Goal: Information Seeking & Learning: Find specific fact

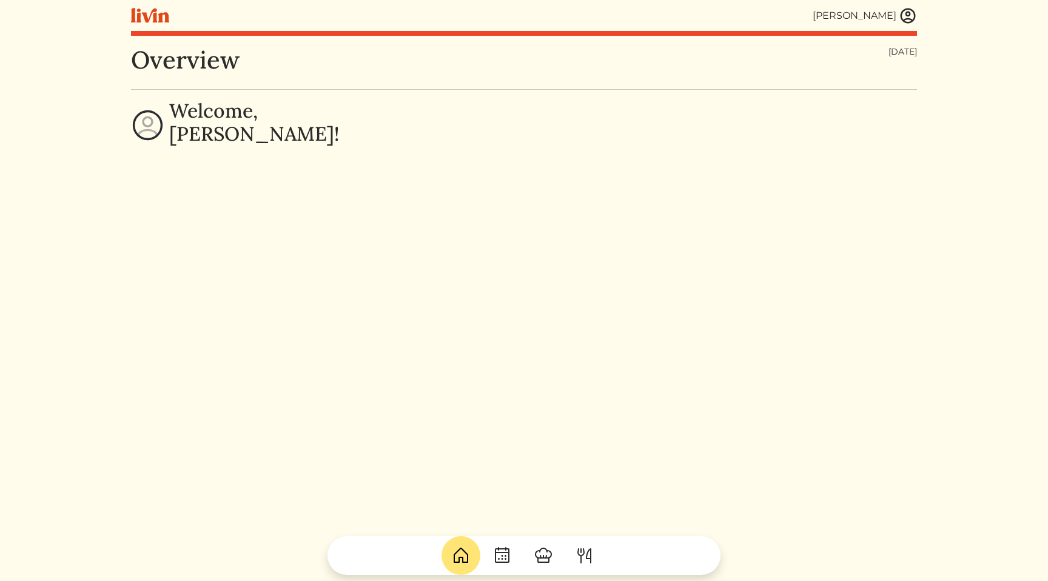
click at [913, 21] on img at bounding box center [908, 16] width 18 height 18
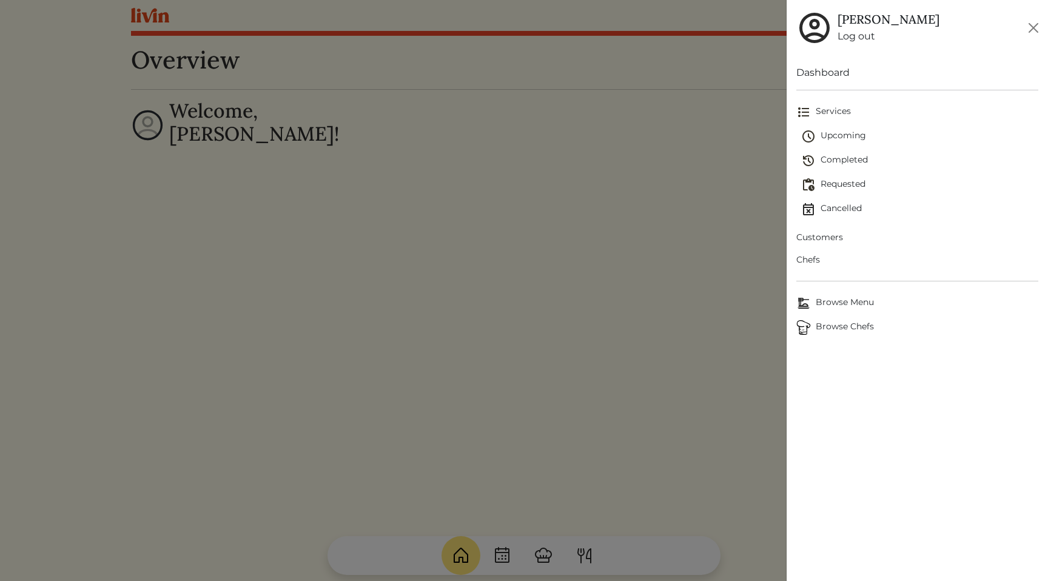
click at [836, 241] on span "Customers" at bounding box center [917, 237] width 242 height 13
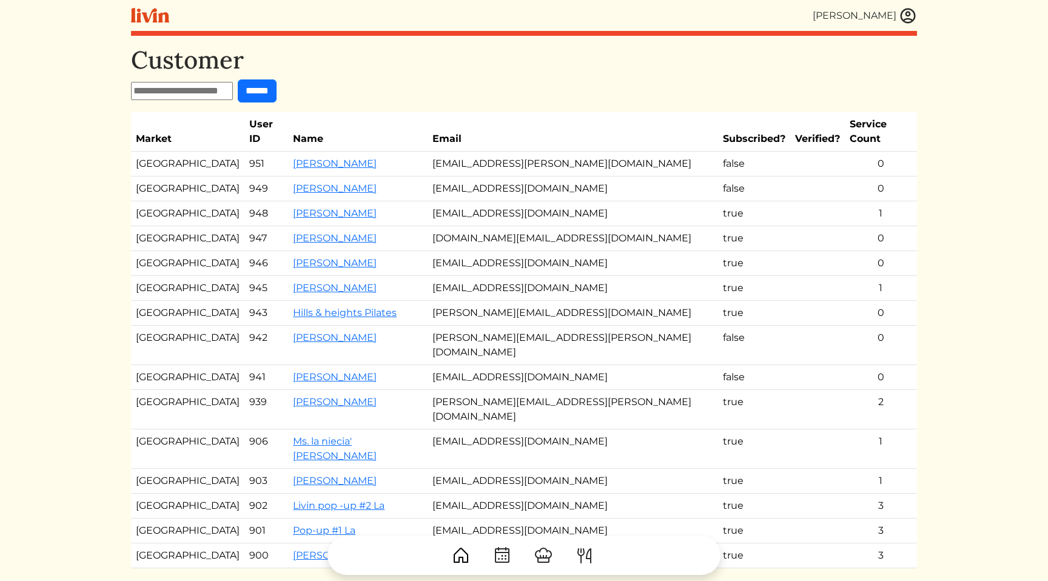
click at [198, 93] on input "text" at bounding box center [182, 91] width 102 height 18
paste input "**********"
type input "**********"
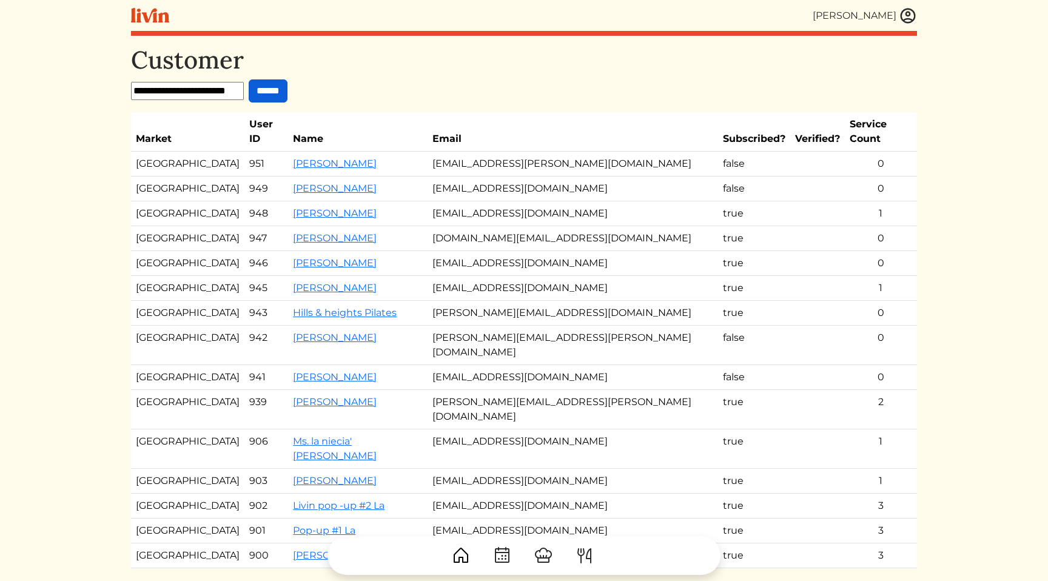
click at [266, 93] on input "******" at bounding box center [268, 90] width 39 height 23
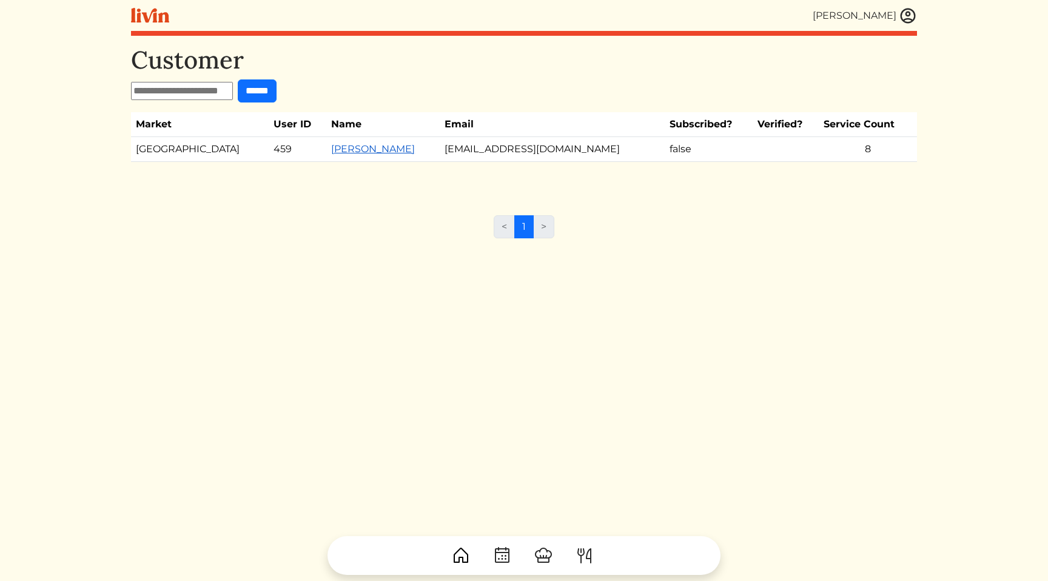
click at [332, 150] on link "[PERSON_NAME]" at bounding box center [373, 149] width 84 height 12
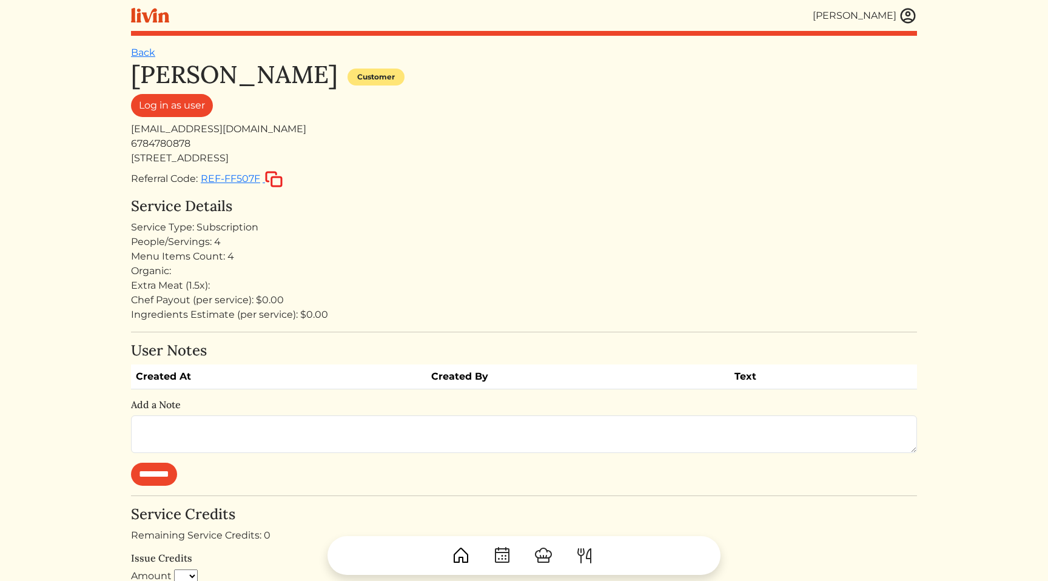
click at [582, 181] on div "Referral Code: REF-FF507F" at bounding box center [524, 179] width 786 height 18
click at [733, 250] on div "Menu Items Count: 4" at bounding box center [524, 256] width 786 height 15
click at [669, 230] on div "Service Type: Subscription" at bounding box center [524, 227] width 786 height 15
click at [692, 243] on div "People/Servings: 4" at bounding box center [524, 242] width 786 height 15
click at [879, 141] on div "6784780878" at bounding box center [524, 143] width 786 height 15
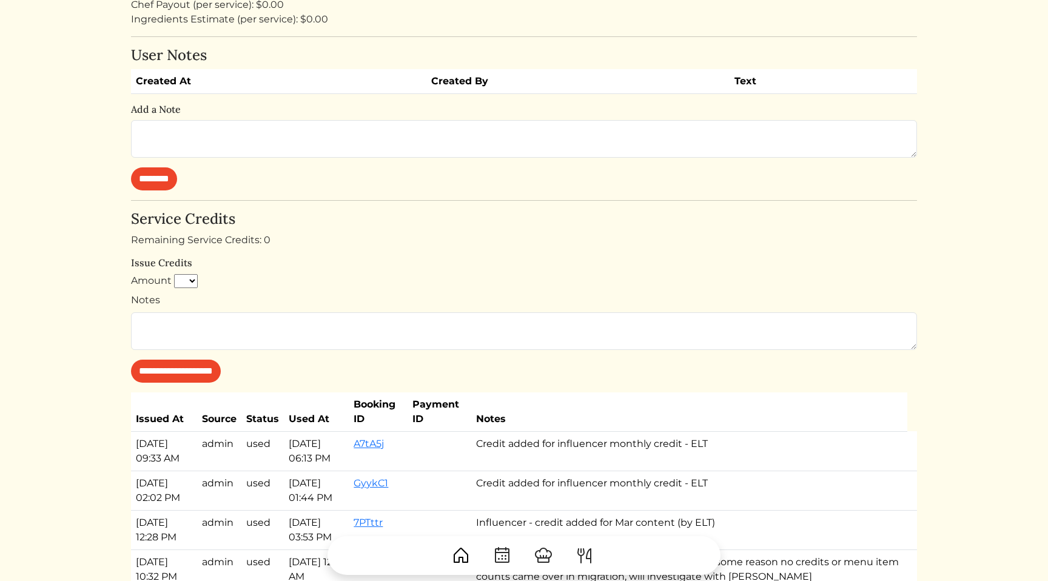
click at [903, 233] on div "Remaining Service Credits: 0" at bounding box center [524, 240] width 786 height 15
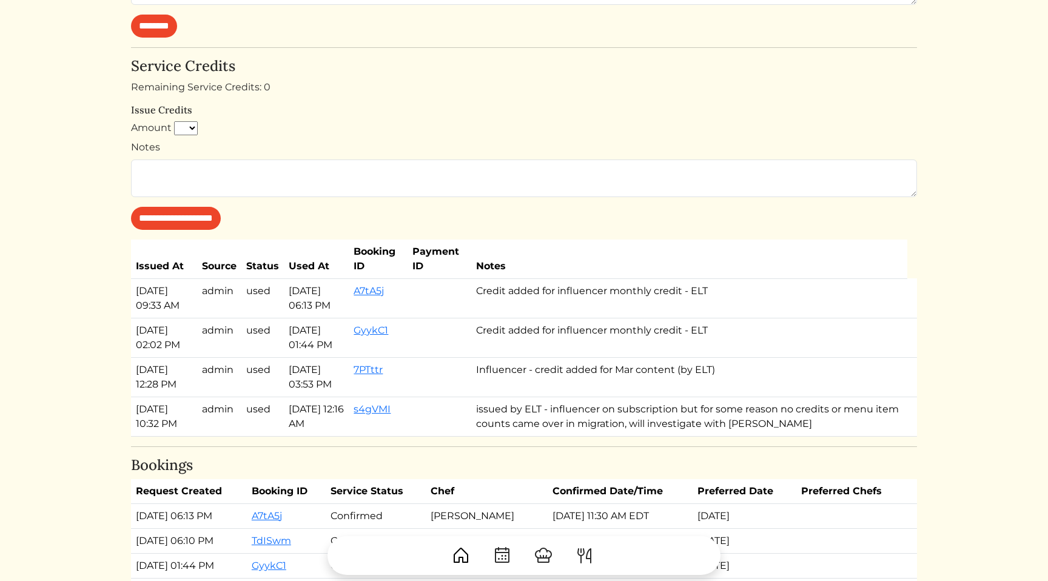
scroll to position [505, 0]
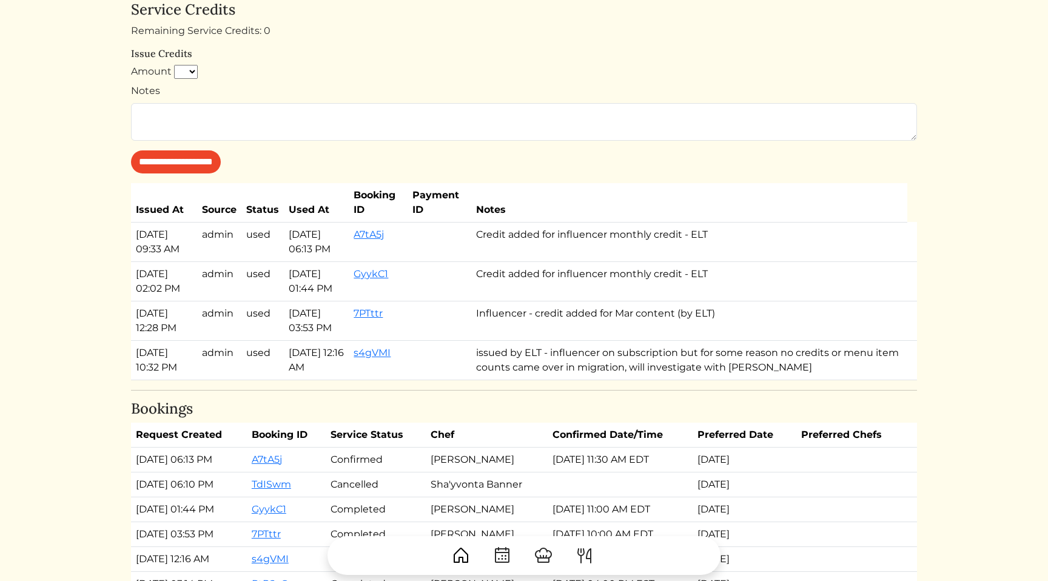
click at [592, 329] on td "Influencer - credit added for Mar content (by ELT)" at bounding box center [689, 320] width 436 height 39
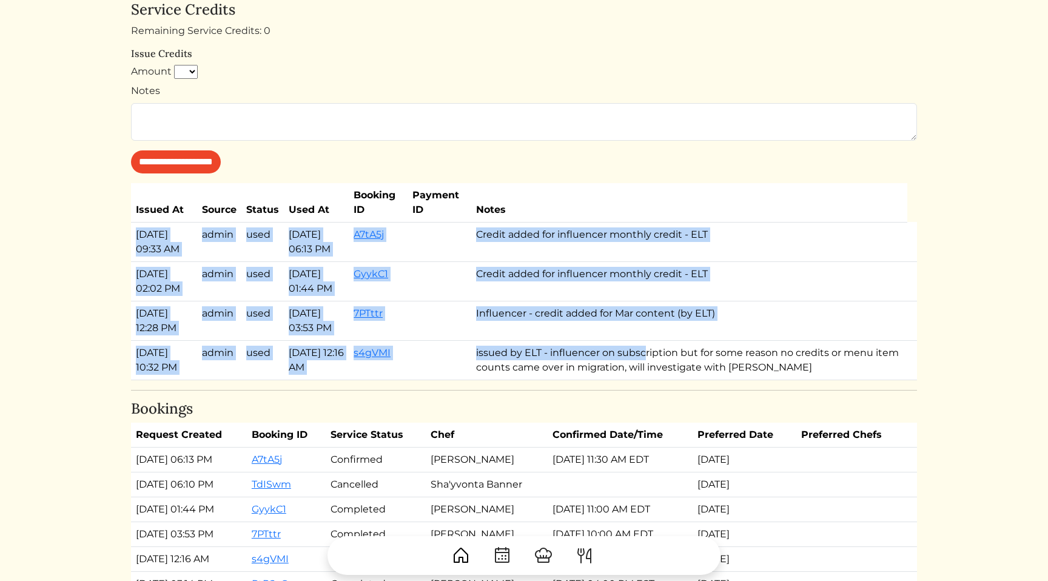
drag, startPoint x: 598, startPoint y: 217, endPoint x: 676, endPoint y: 351, distance: 154.7
click at [676, 351] on table "Issued At Source Status Used At Booking ID Payment ID Notes [DATE] 09:33 AM adm…" at bounding box center [524, 281] width 786 height 197
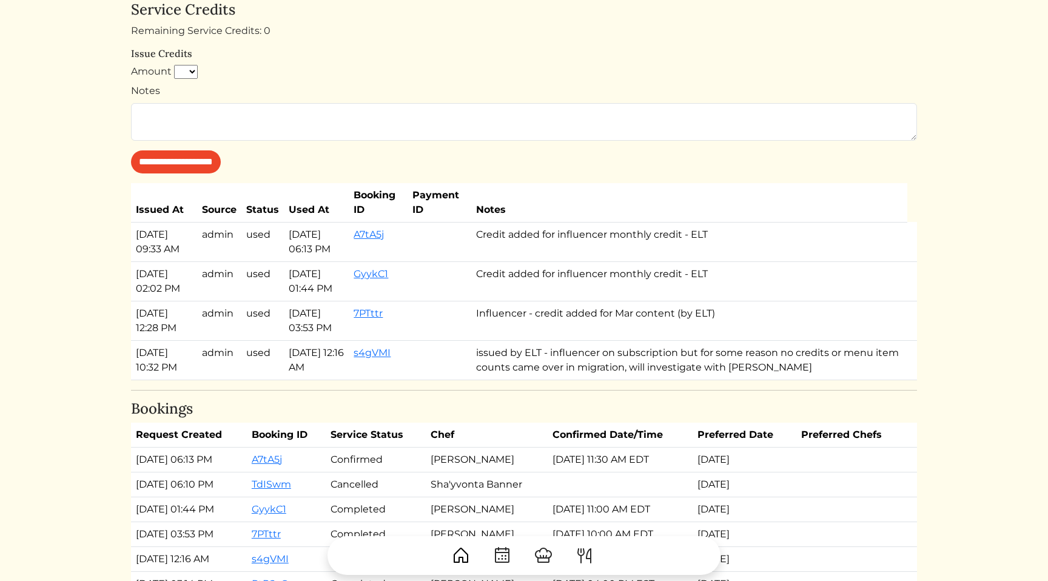
click at [783, 337] on td "Influencer - credit added for Mar content (by ELT)" at bounding box center [689, 320] width 436 height 39
drag, startPoint x: 783, startPoint y: 337, endPoint x: 750, endPoint y: 238, distance: 104.7
click at [750, 238] on tbody "[DATE] 09:33 AM admin used [DATE] 06:13 PM A7tA5j Credit added for influencer m…" at bounding box center [524, 301] width 786 height 158
click at [710, 227] on td "Credit added for influencer monthly credit - ELT" at bounding box center [689, 241] width 436 height 39
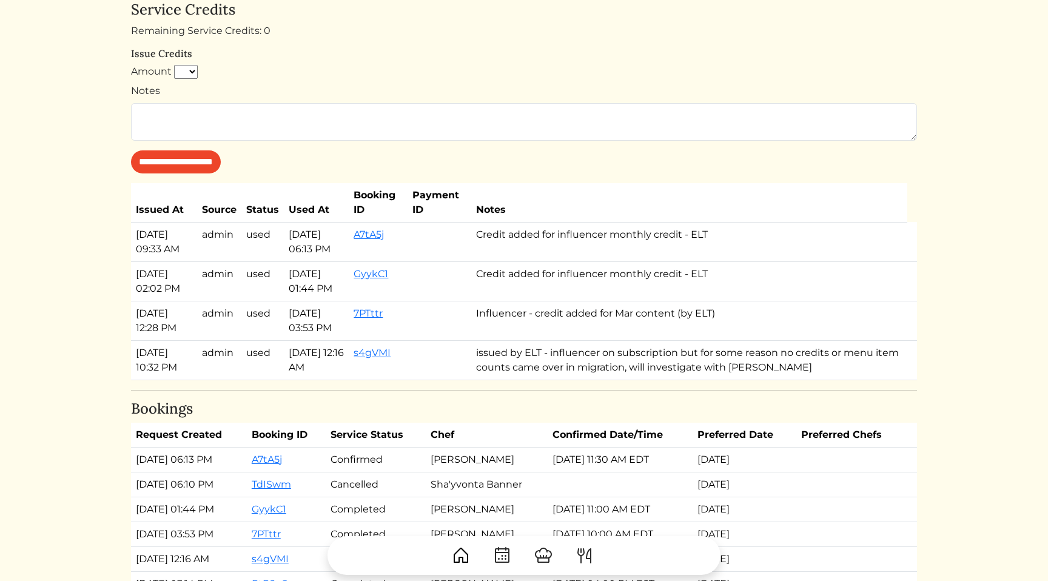
click at [710, 227] on td "Credit added for influencer monthly credit - ELT" at bounding box center [689, 241] width 436 height 39
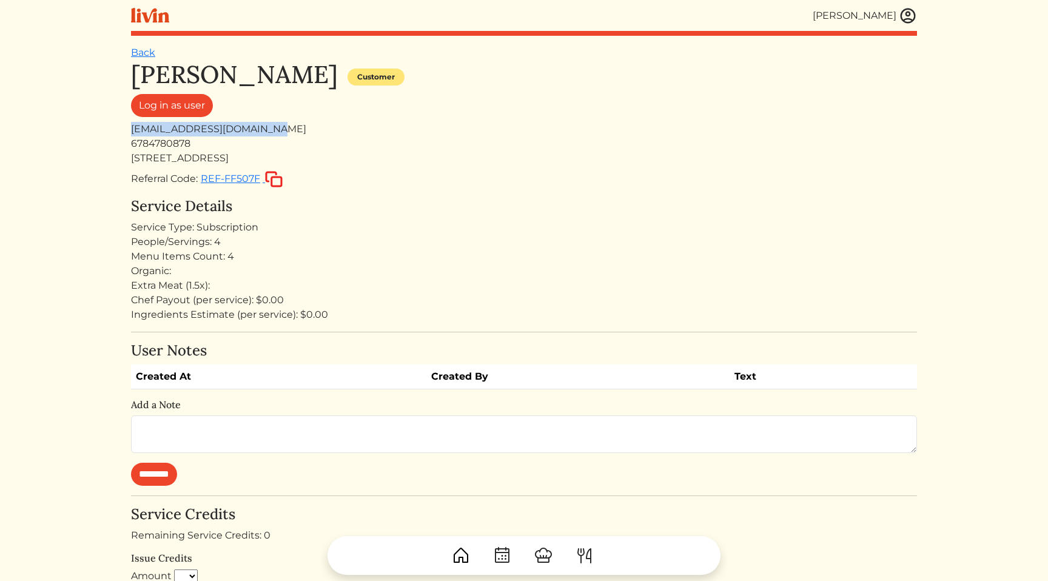
drag, startPoint x: 261, startPoint y: 129, endPoint x: 112, endPoint y: 125, distance: 149.3
click at [112, 125] on html "[PERSON_NAME] [PERSON_NAME] Log out Dashboard Services Upcoming Completed Reque…" at bounding box center [524, 290] width 1048 height 581
copy div "[EMAIL_ADDRESS][DOMAIN_NAME]"
click at [676, 257] on div "Menu Items Count: 4" at bounding box center [524, 256] width 786 height 15
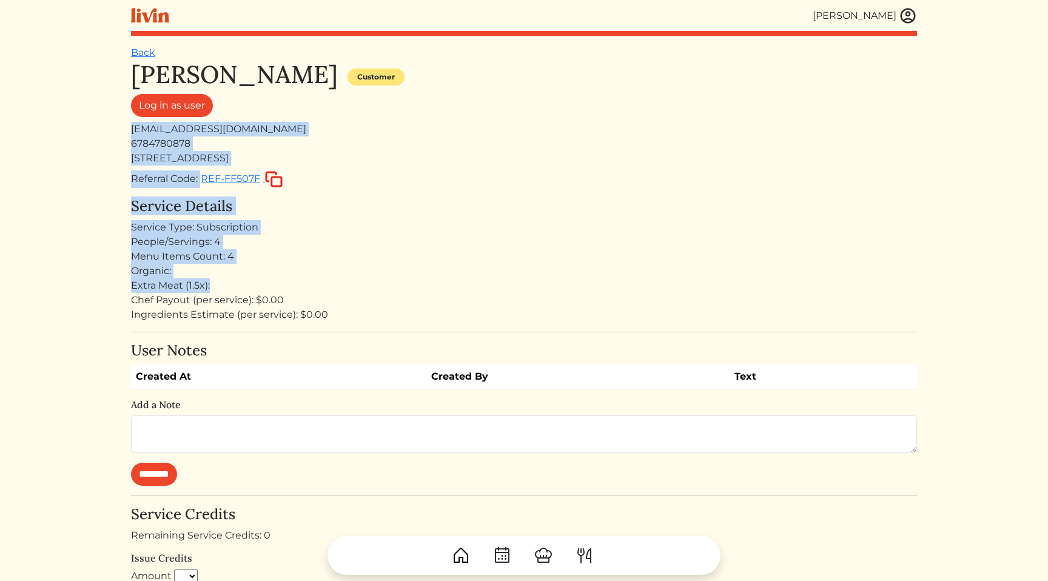
drag, startPoint x: 478, startPoint y: 281, endPoint x: 502, endPoint y: 114, distance: 168.6
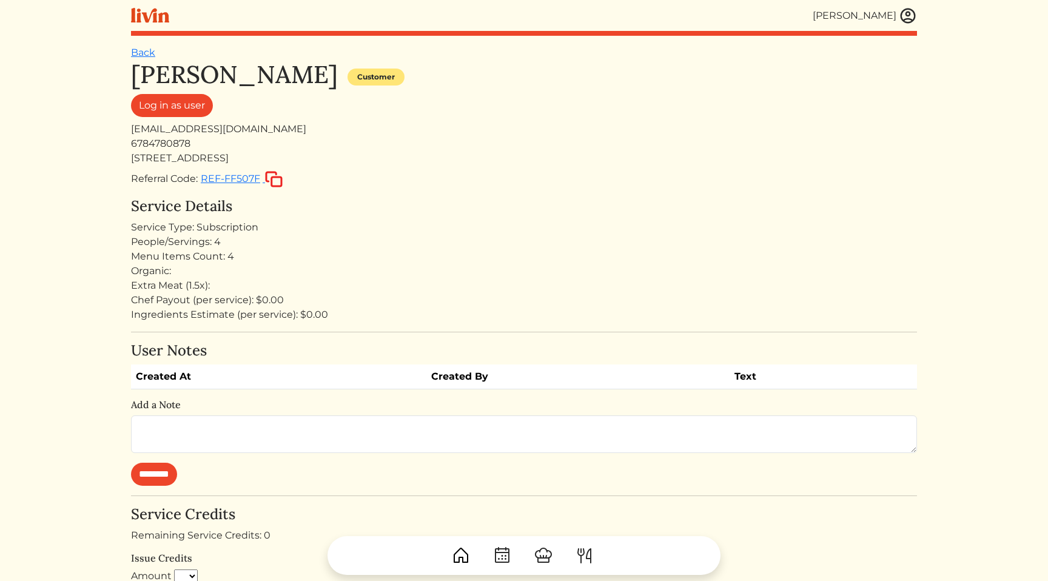
click at [467, 133] on div "[EMAIL_ADDRESS][DOMAIN_NAME]" at bounding box center [524, 129] width 786 height 15
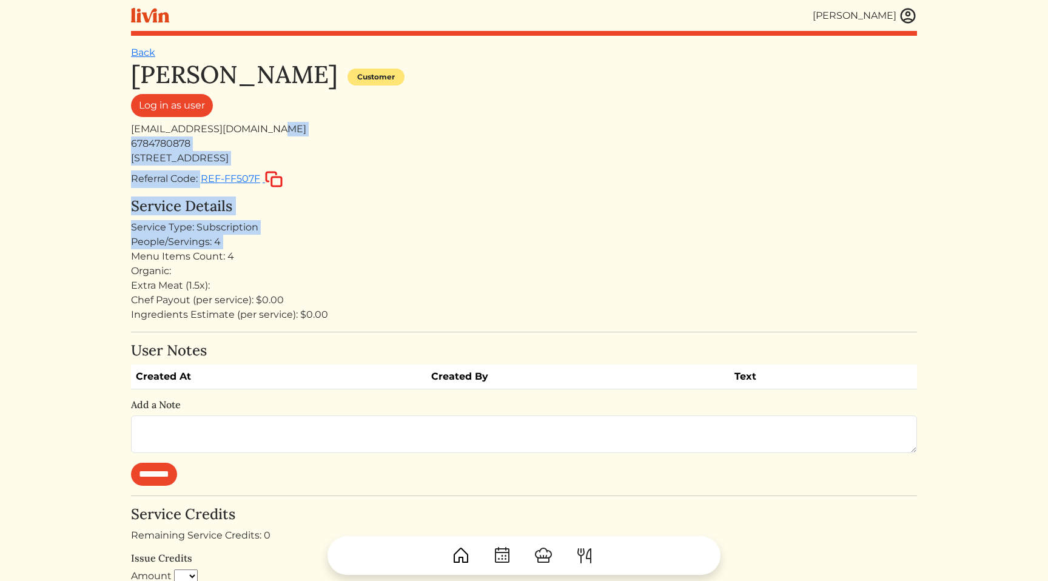
drag, startPoint x: 467, startPoint y: 133, endPoint x: 501, endPoint y: 235, distance: 108.0
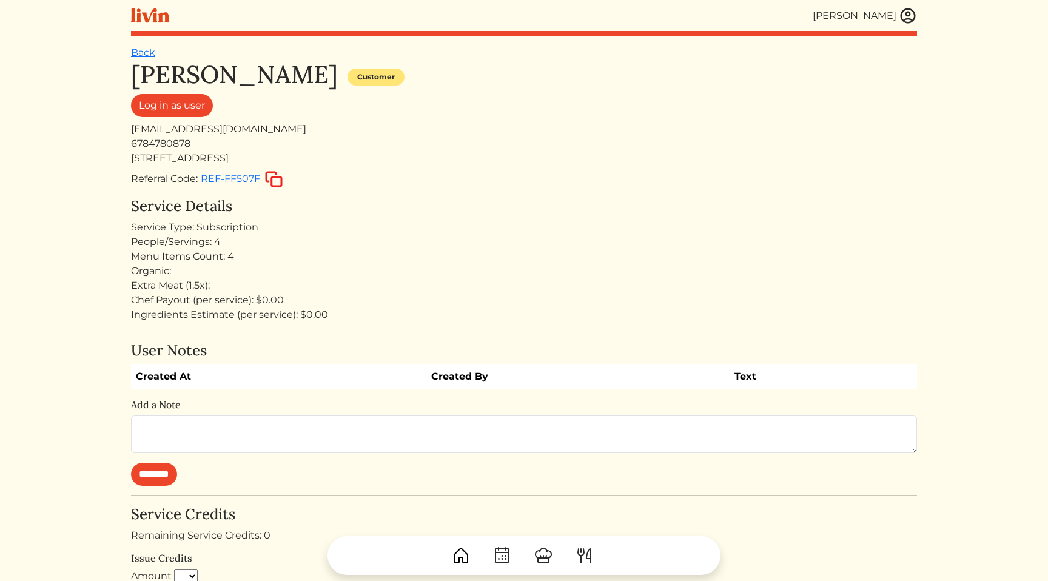
click at [478, 258] on div "Menu Items Count: 4" at bounding box center [524, 256] width 786 height 15
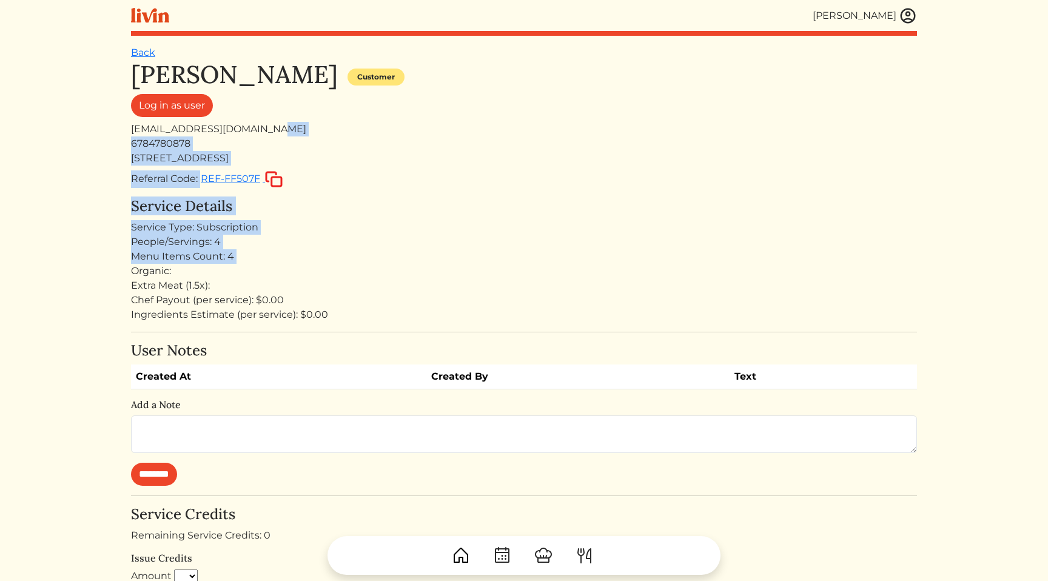
drag, startPoint x: 478, startPoint y: 258, endPoint x: 471, endPoint y: 131, distance: 127.0
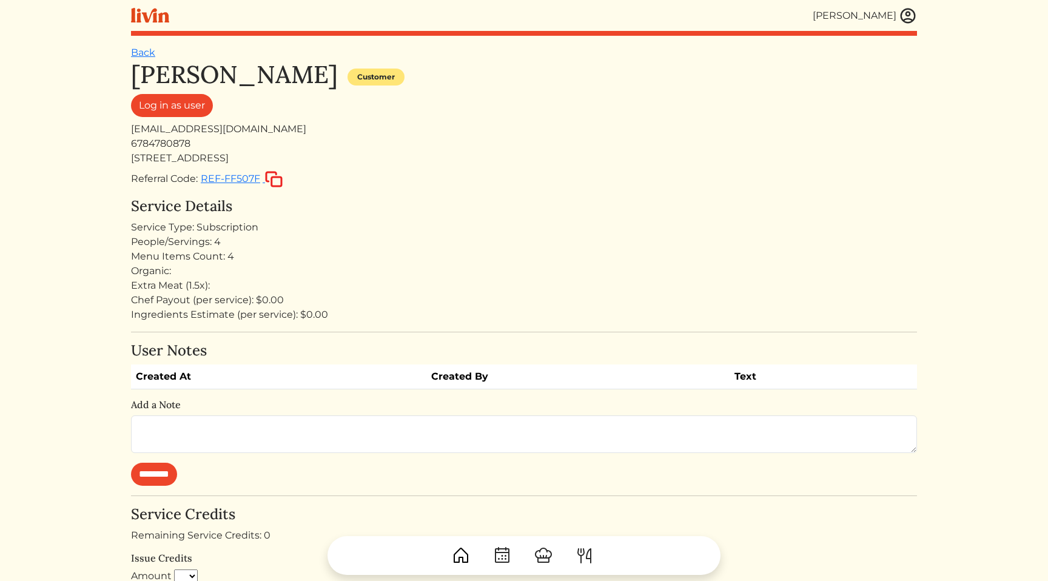
click at [465, 113] on div "Log in as user" at bounding box center [524, 108] width 786 height 28
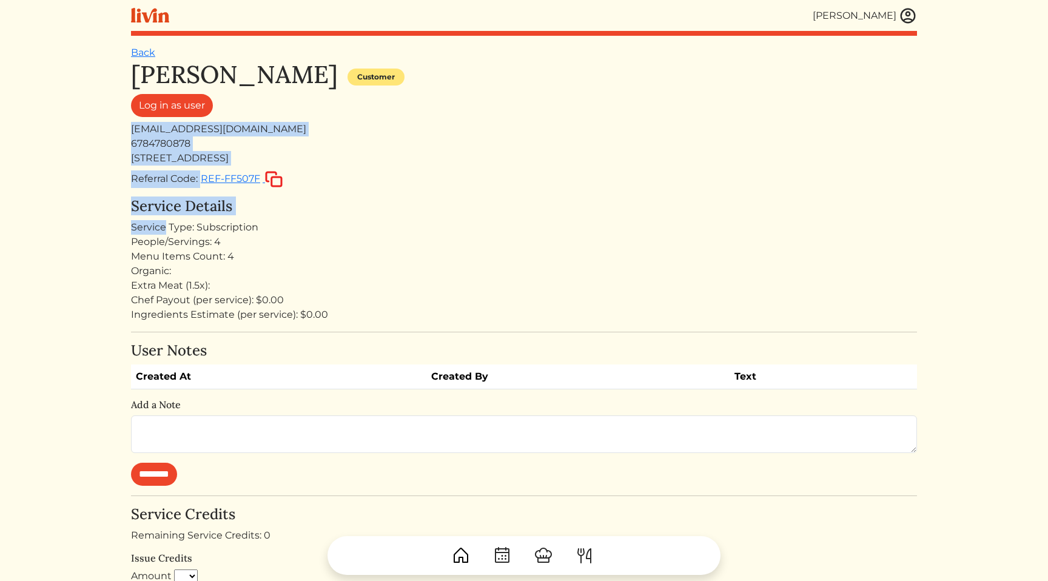
drag, startPoint x: 465, startPoint y: 113, endPoint x: 480, endPoint y: 217, distance: 104.2
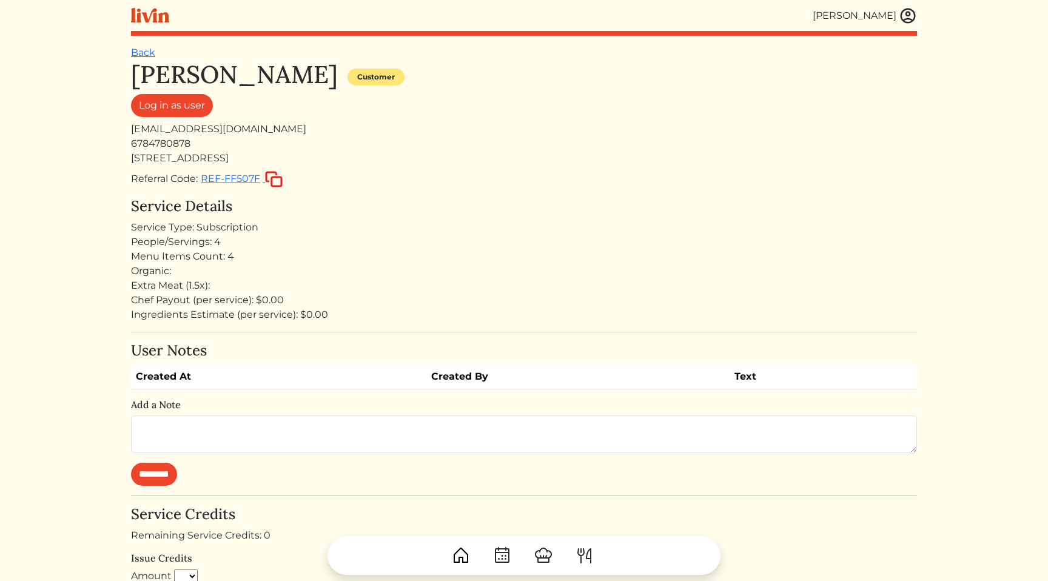
click at [458, 283] on div "Extra Meat (1.5x):" at bounding box center [524, 285] width 786 height 15
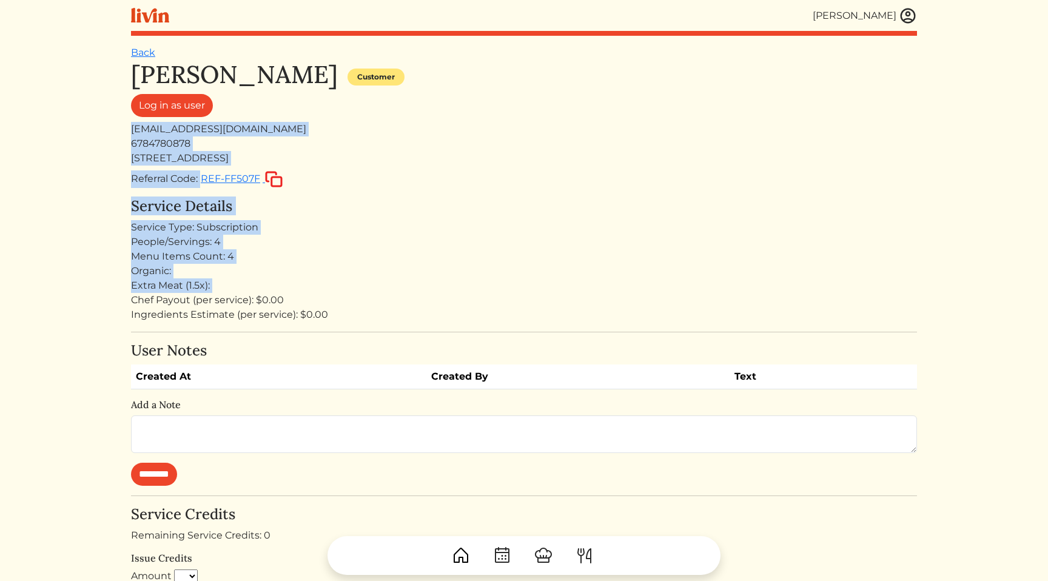
drag, startPoint x: 458, startPoint y: 283, endPoint x: 465, endPoint y: 106, distance: 176.7
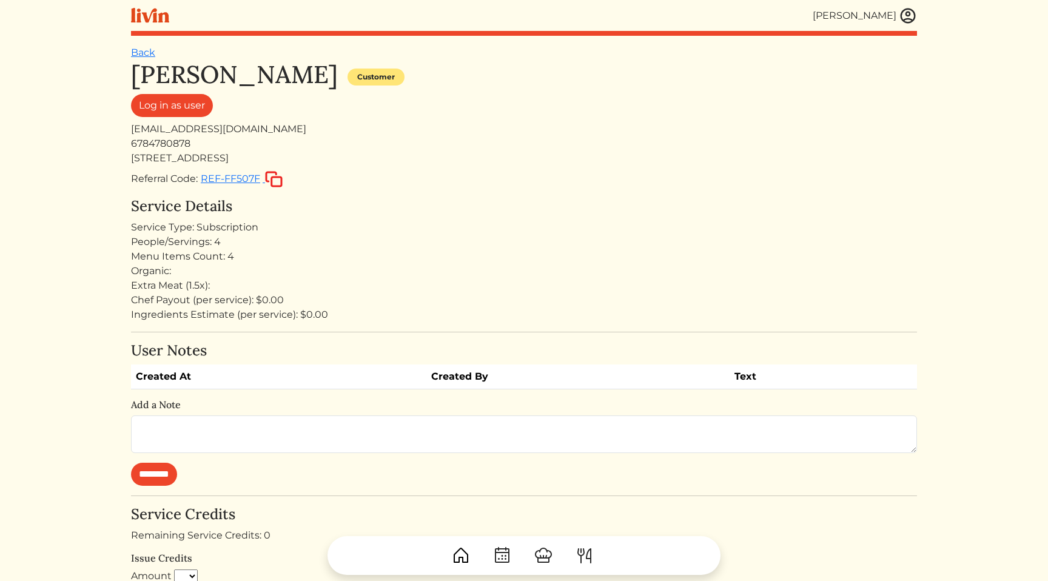
click at [445, 124] on div "[EMAIL_ADDRESS][DOMAIN_NAME]" at bounding box center [524, 129] width 786 height 15
click at [444, 132] on div "[EMAIL_ADDRESS][DOMAIN_NAME]" at bounding box center [524, 129] width 786 height 15
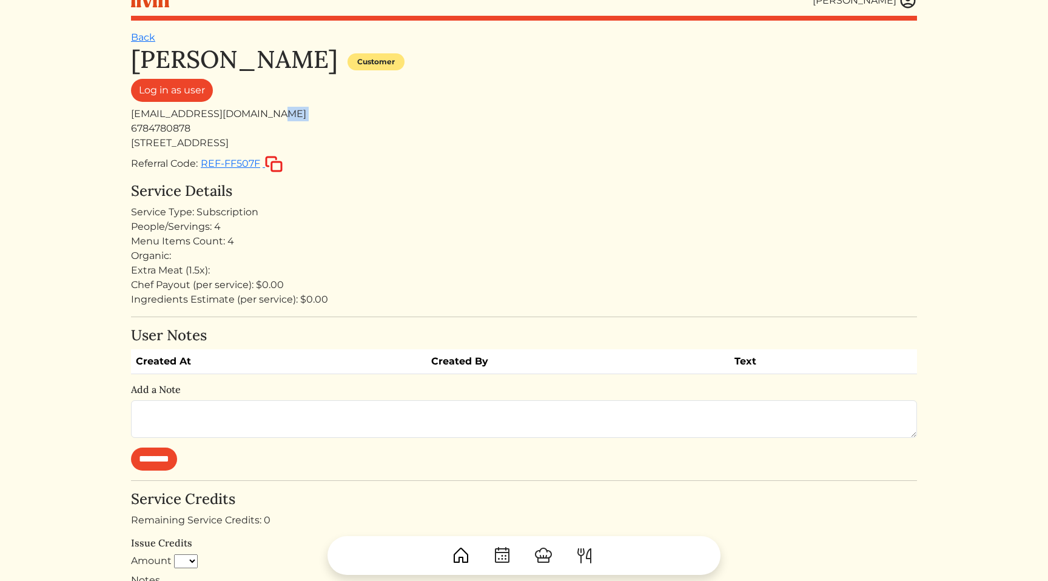
scroll to position [7, 0]
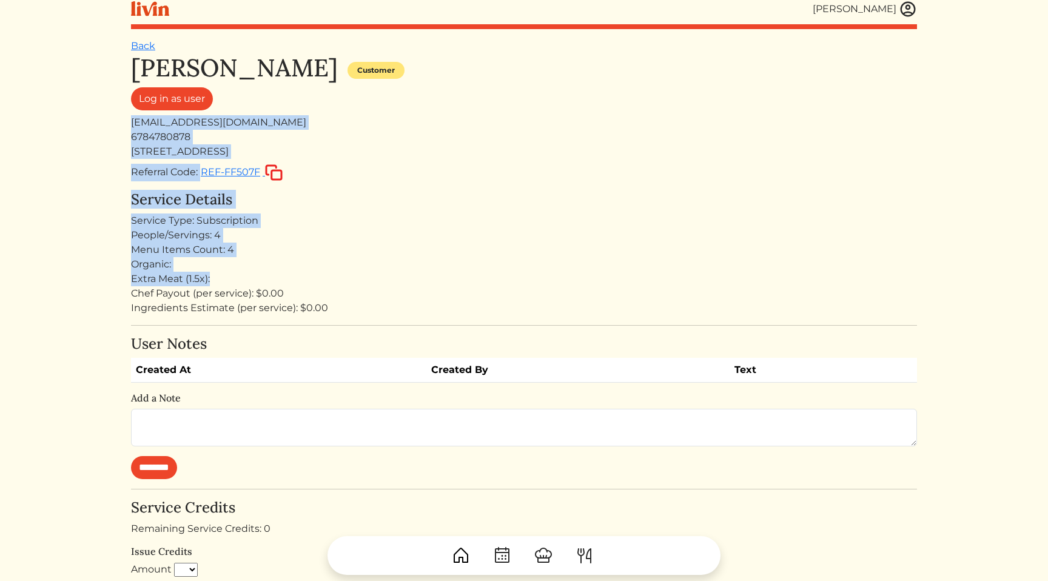
drag, startPoint x: 374, startPoint y: 98, endPoint x: 398, endPoint y: 281, distance: 184.1
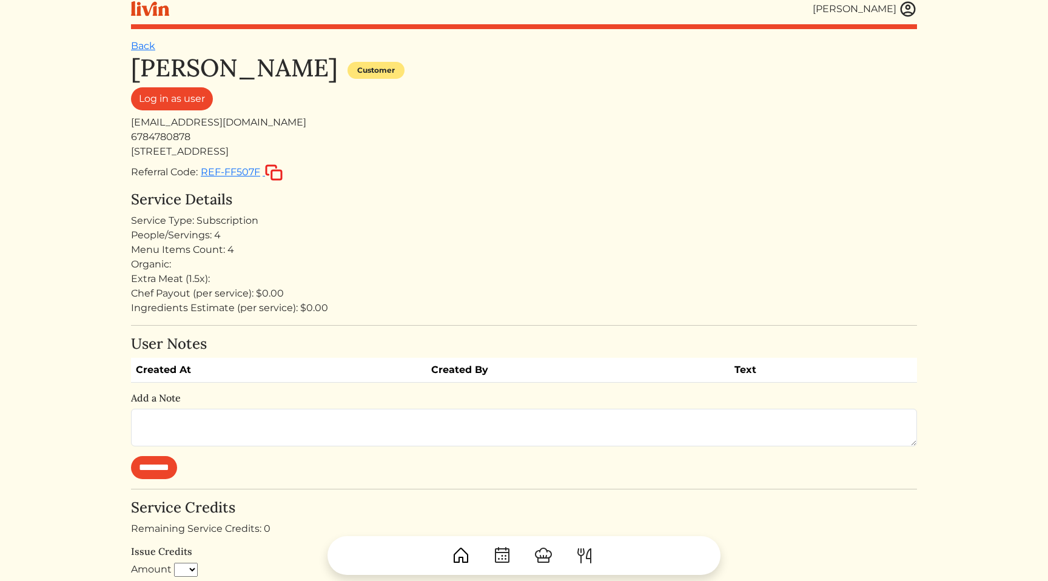
click at [389, 308] on div "Ingredients Estimate (per service): $0.00" at bounding box center [524, 308] width 786 height 15
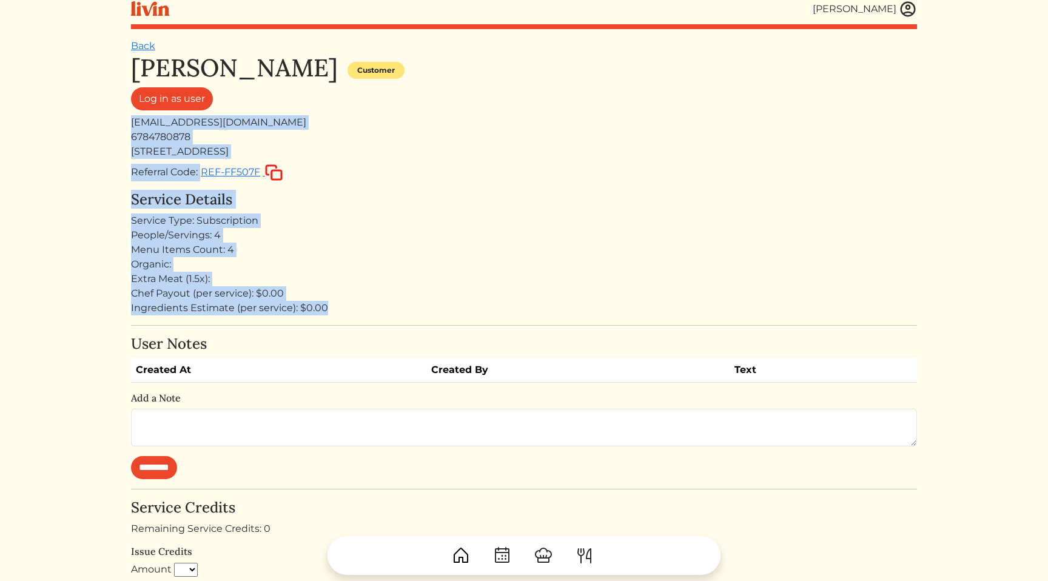
drag, startPoint x: 389, startPoint y: 308, endPoint x: 417, endPoint y: 108, distance: 201.4
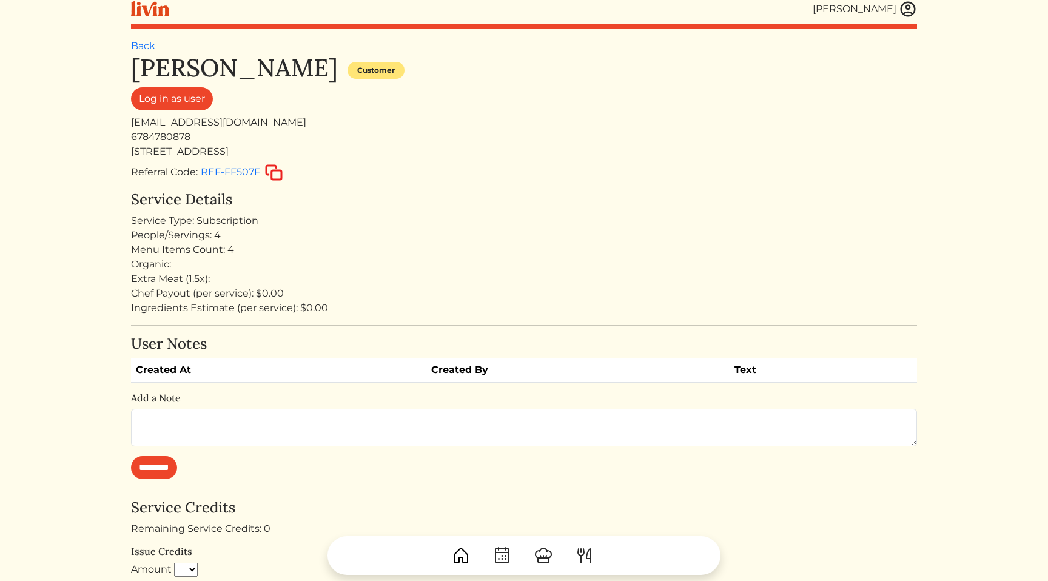
click at [404, 113] on div "Log in as user" at bounding box center [524, 101] width 786 height 28
click at [805, 159] on div "[PERSON_NAME] Customer Log in as user [EMAIL_ADDRESS][DOMAIN_NAME] 6784780878 […" at bounding box center [524, 117] width 786 height 128
click at [566, 241] on div "People/Servings: 4" at bounding box center [524, 235] width 786 height 15
click at [911, 12] on img at bounding box center [908, 9] width 18 height 18
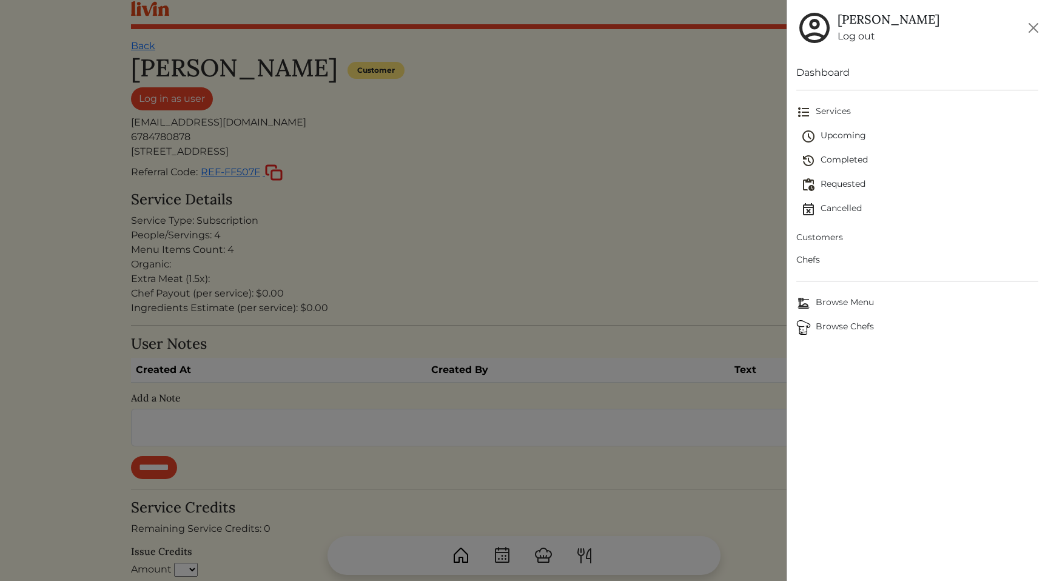
click at [818, 260] on span "Chefs" at bounding box center [917, 260] width 242 height 13
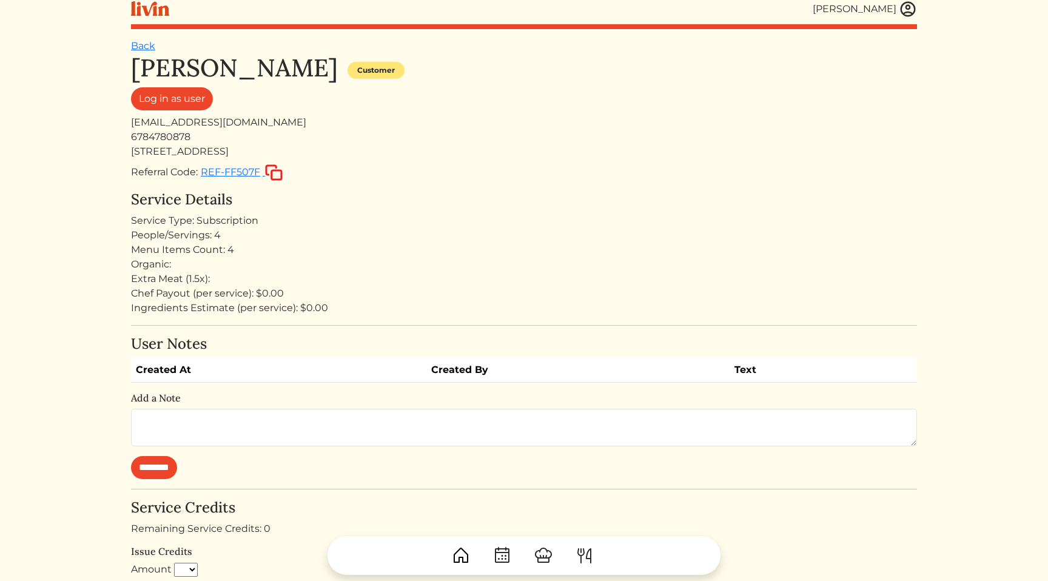
click at [724, 165] on div at bounding box center [524, 290] width 1048 height 581
click at [908, 10] on img at bounding box center [908, 10] width 18 height 18
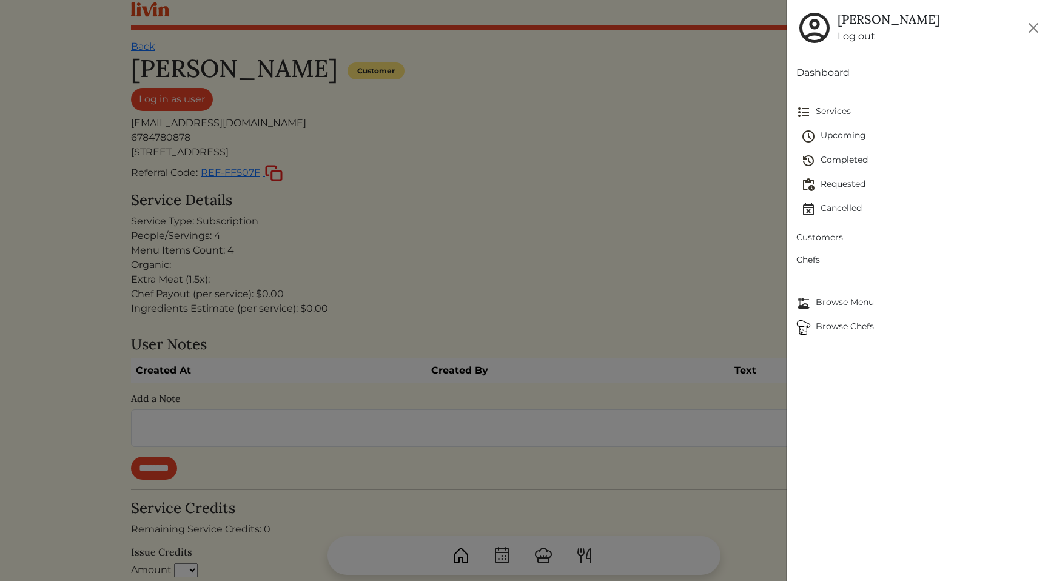
click at [835, 227] on link "Customers" at bounding box center [917, 237] width 242 height 22
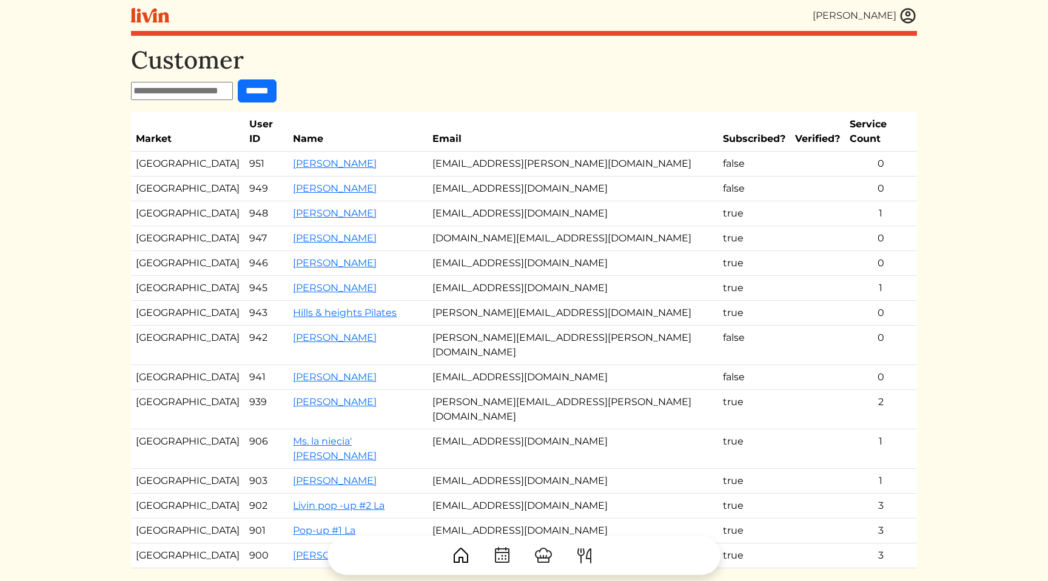
click at [216, 93] on input "text" at bounding box center [182, 91] width 102 height 18
type input "******"
click at [238, 79] on input "******" at bounding box center [257, 90] width 39 height 23
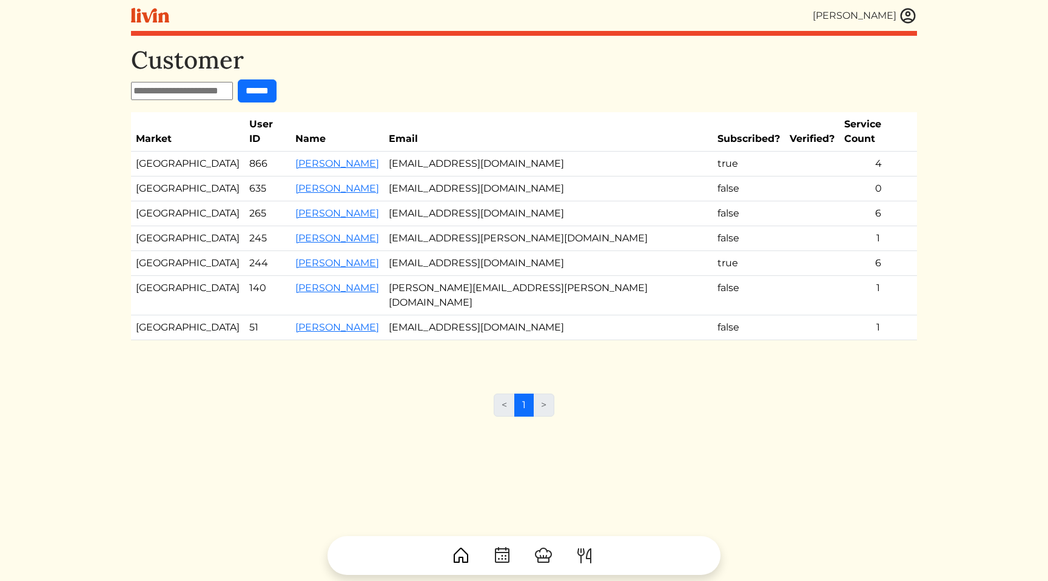
click at [474, 203] on td "[EMAIL_ADDRESS][DOMAIN_NAME]" at bounding box center [548, 213] width 329 height 25
click at [319, 158] on link "[PERSON_NAME]" at bounding box center [337, 164] width 84 height 12
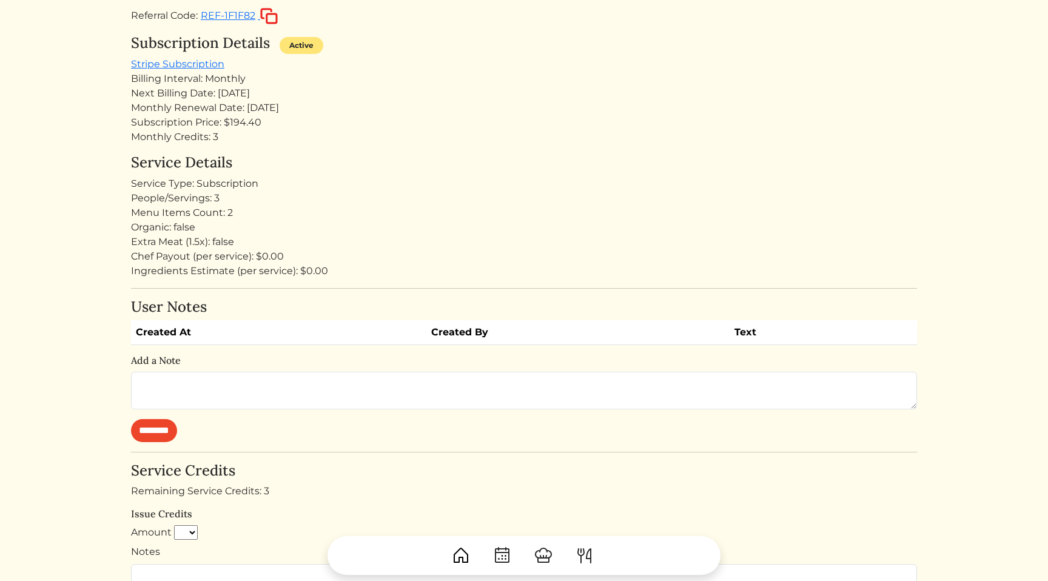
click at [520, 210] on div "Menu Items Count: 2" at bounding box center [524, 213] width 786 height 15
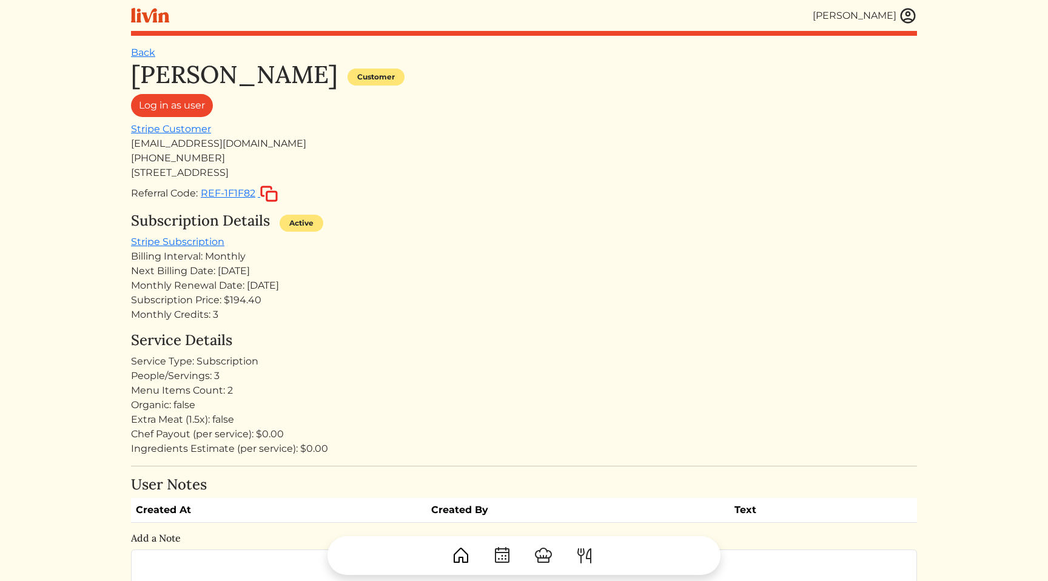
click at [520, 309] on div "Monthly Credits: 3" at bounding box center [524, 315] width 786 height 15
click at [482, 312] on div "Monthly Credits: 3" at bounding box center [524, 315] width 786 height 15
click at [204, 242] on link "Stripe Subscription" at bounding box center [177, 242] width 93 height 12
click at [417, 351] on div "Service Details Service Type: Subscription People/Servings: 3 Menu Items Count:…" at bounding box center [524, 394] width 786 height 124
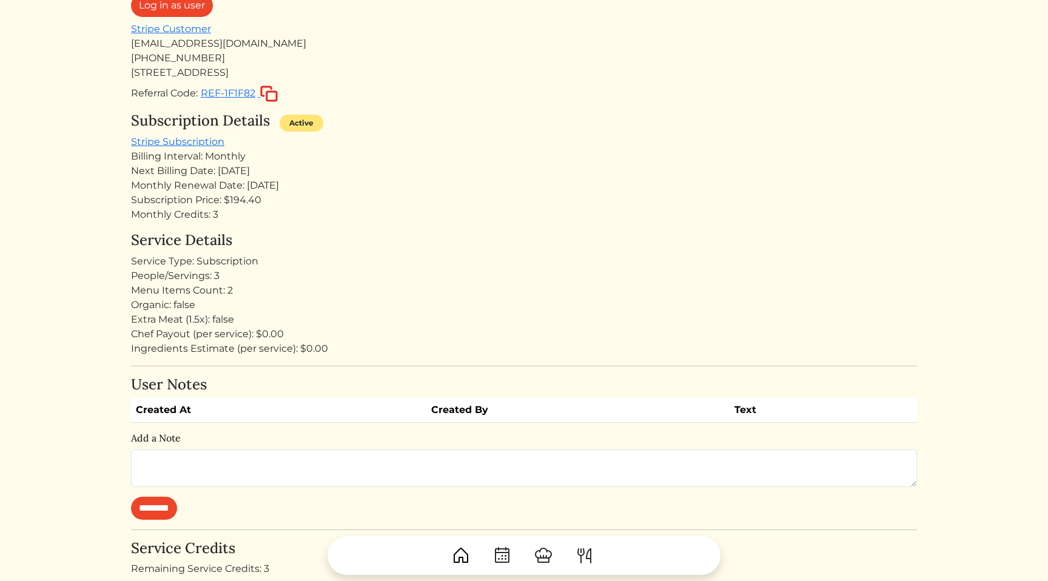
scroll to position [110, 0]
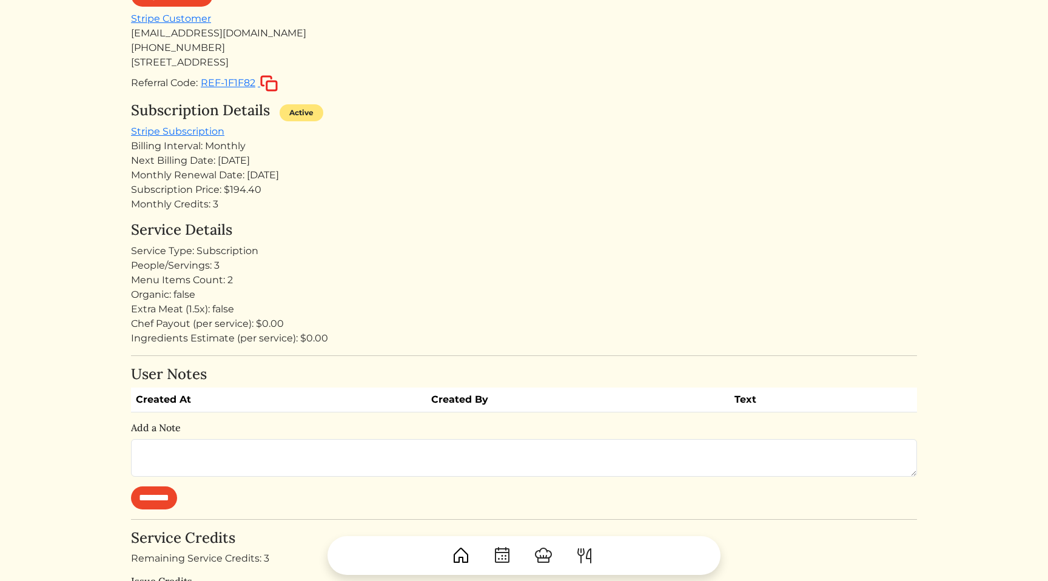
click at [405, 320] on div "Chef Payout (per service): $0.00" at bounding box center [524, 324] width 786 height 15
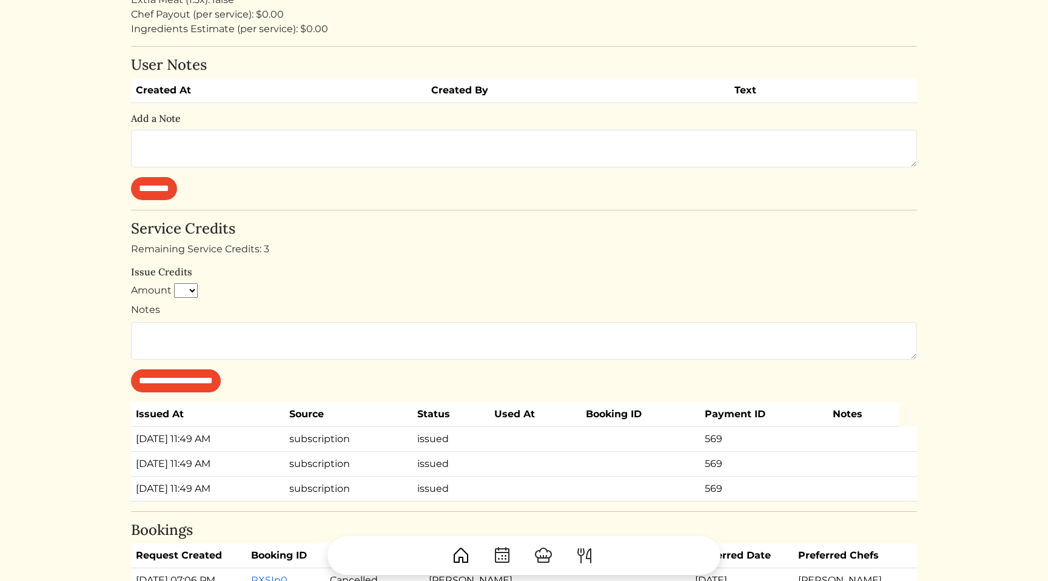
click at [336, 304] on div "Notes" at bounding box center [524, 331] width 786 height 57
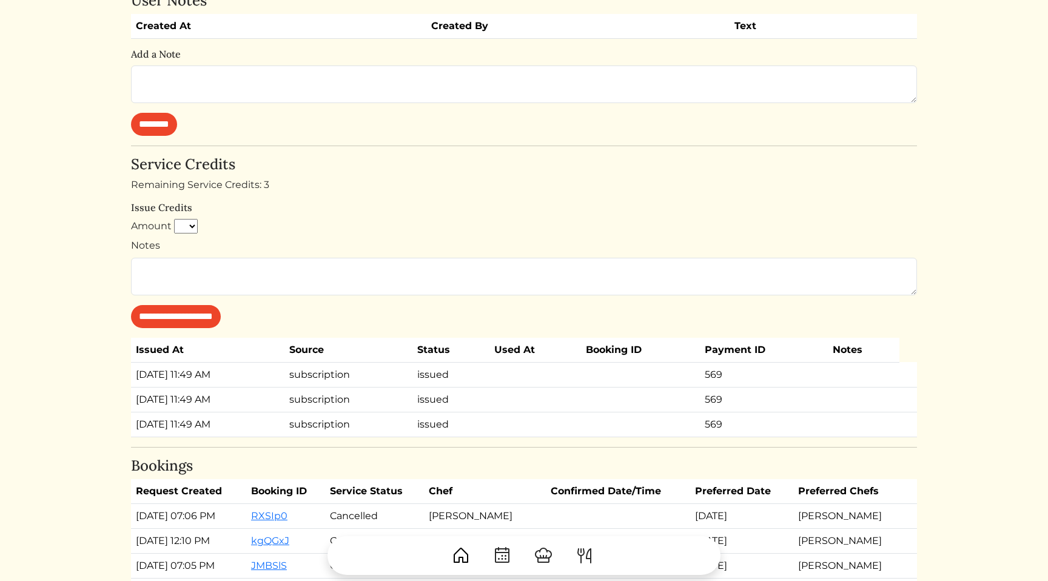
scroll to position [668, 0]
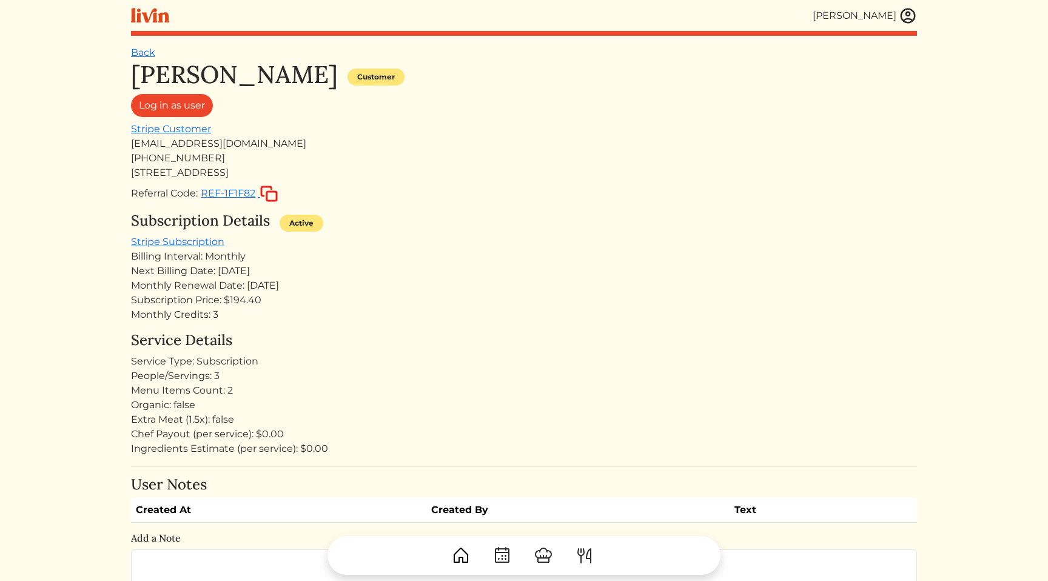
click at [477, 235] on div "Subscription Details Active Stripe Subscription Billing Interval: Monthly Next …" at bounding box center [524, 267] width 786 height 110
click at [210, 146] on div "[EMAIL_ADDRESS][DOMAIN_NAME]" at bounding box center [524, 143] width 786 height 15
copy div "[EMAIL_ADDRESS][DOMAIN_NAME]"
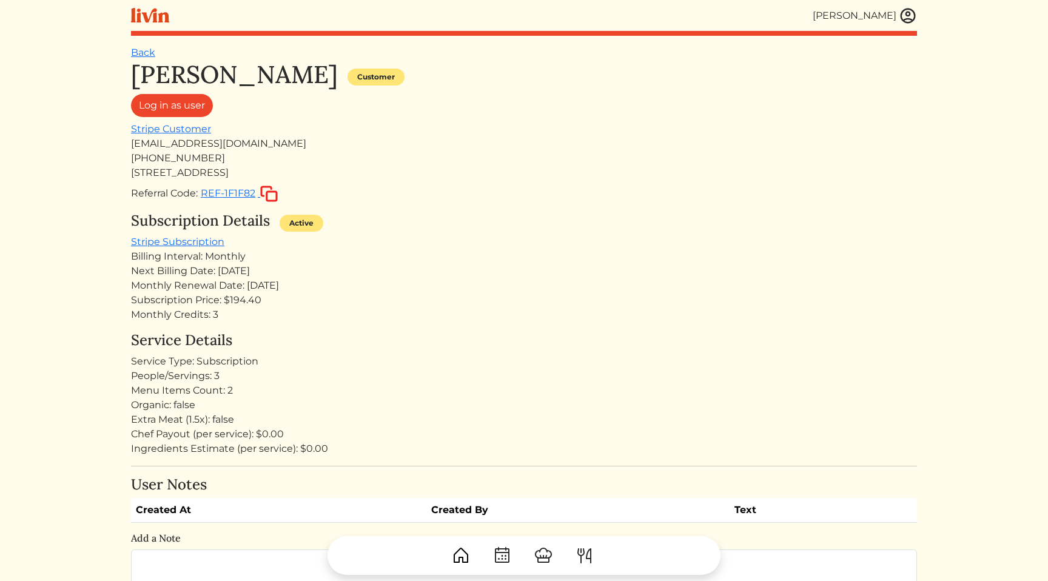
click at [566, 166] on div "[STREET_ADDRESS]" at bounding box center [524, 173] width 786 height 15
click at [364, 261] on div "Billing Interval: Monthly" at bounding box center [524, 256] width 786 height 15
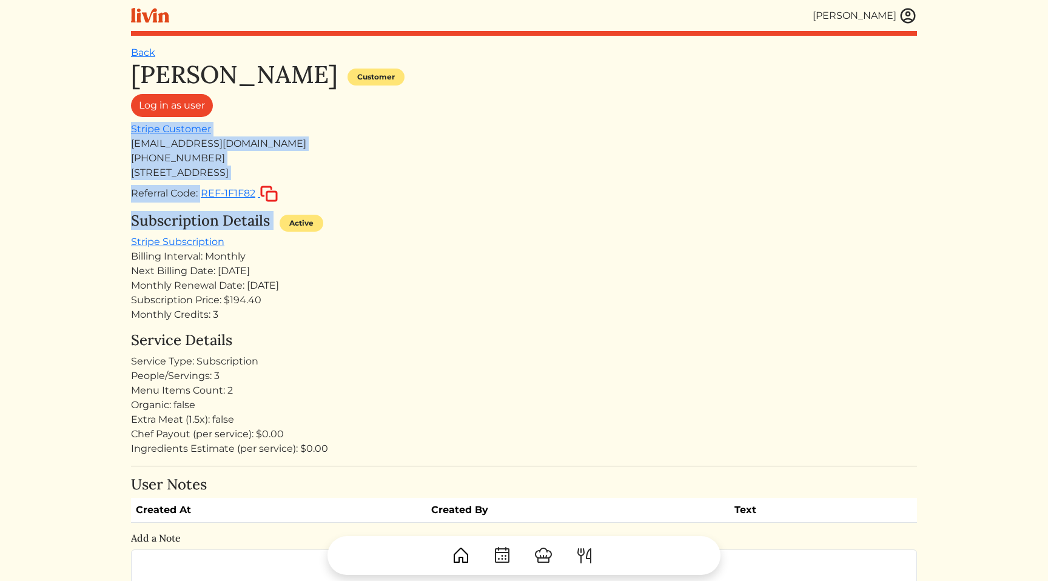
drag, startPoint x: 459, startPoint y: 216, endPoint x: 449, endPoint y: 101, distance: 115.1
click at [449, 101] on div "[PERSON_NAME] Customer Log in as user Stripe Customer [EMAIL_ADDRESS][DOMAIN_NA…" at bounding box center [524, 573] width 786 height 1027
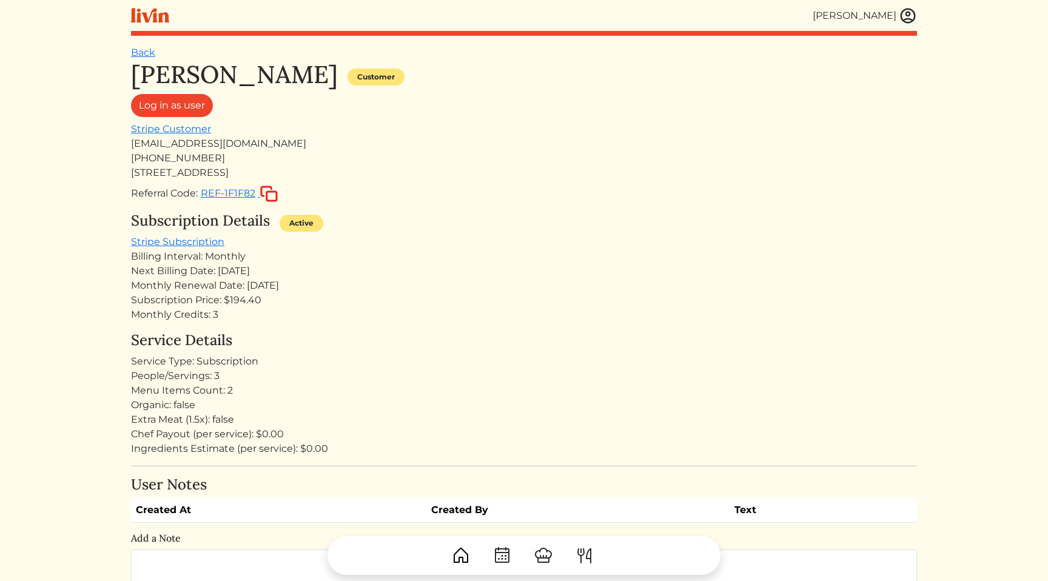
click at [425, 99] on div "Log in as user" at bounding box center [524, 108] width 786 height 28
click at [728, 206] on div "[PERSON_NAME] Customer Log in as user Stripe Customer [EMAIL_ADDRESS][DOMAIN_NA…" at bounding box center [524, 573] width 786 height 1027
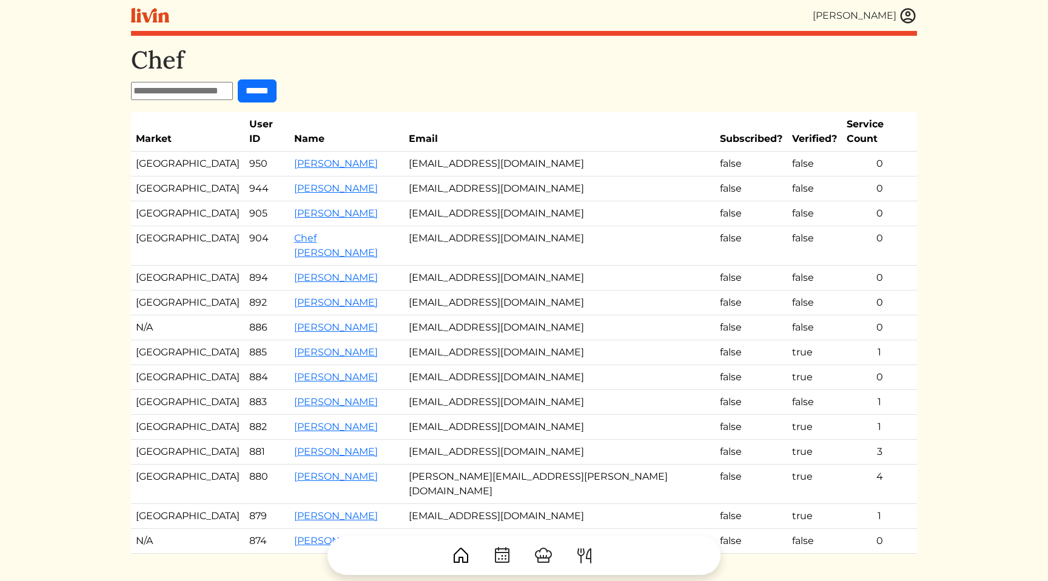
click at [175, 95] on input "text" at bounding box center [182, 91] width 102 height 18
type input "********"
click at [238, 79] on input "******" at bounding box center [257, 90] width 39 height 23
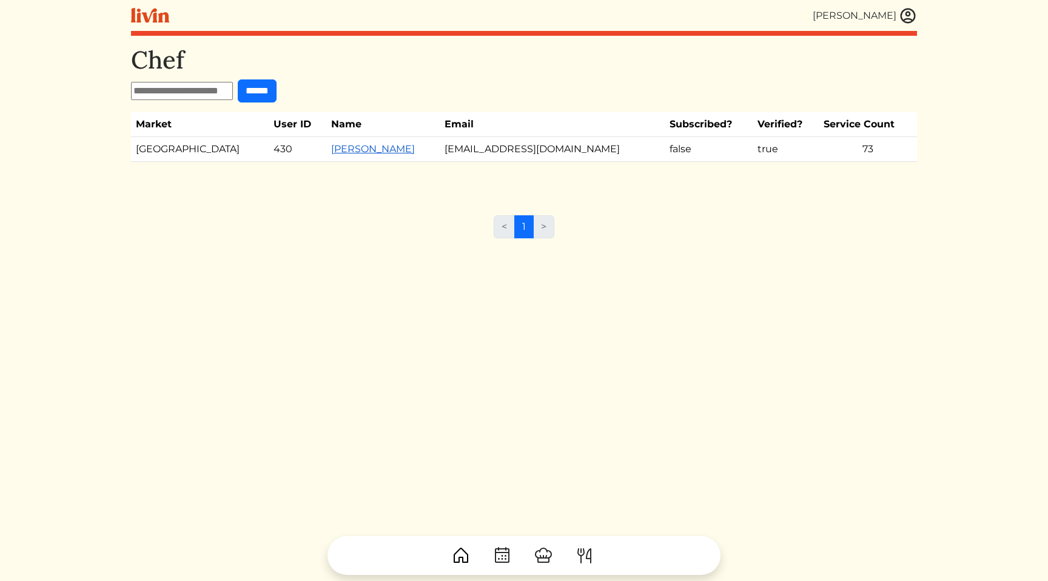
click at [341, 150] on link "Nathalie Brandon" at bounding box center [373, 149] width 84 height 12
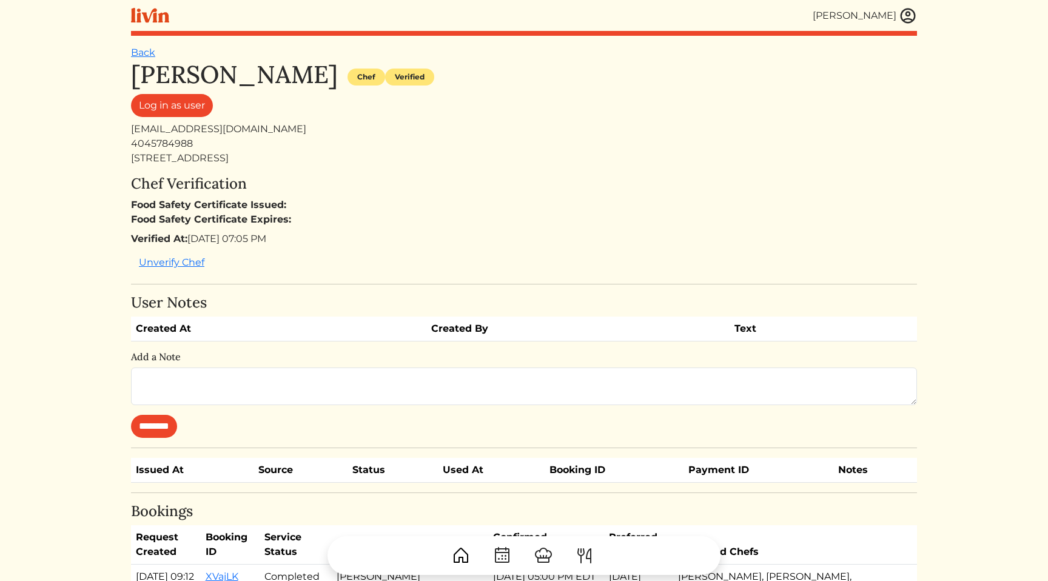
click at [240, 127] on div "nathaliejbr@gmail.com" at bounding box center [524, 129] width 786 height 15
copy div "nathaliejbr@gmail.com"
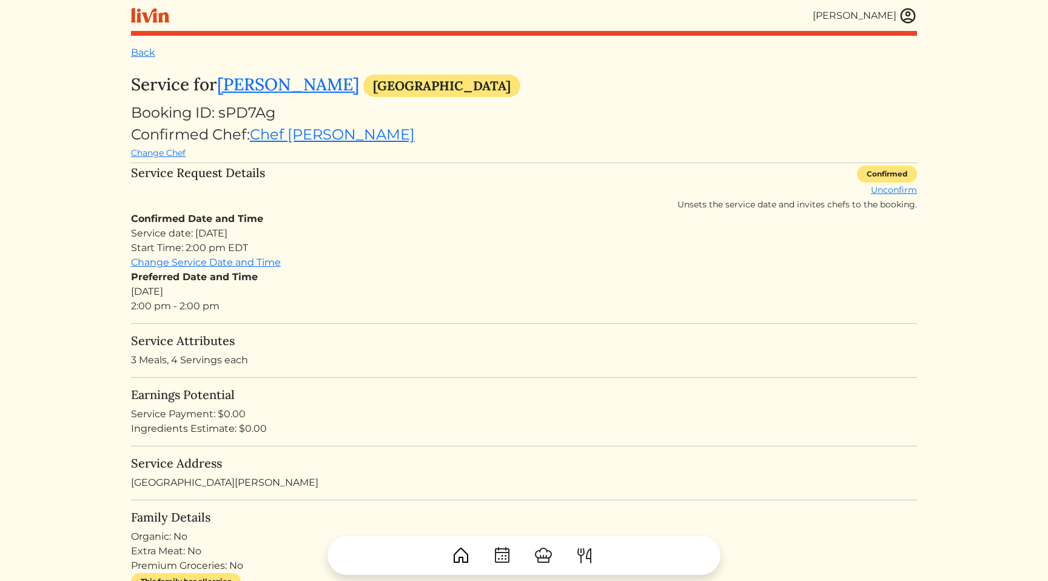
click at [588, 153] on div "Change Chef" at bounding box center [524, 153] width 786 height 15
click at [643, 156] on div "Change Chef" at bounding box center [524, 153] width 786 height 15
click at [266, 93] on link "[PERSON_NAME]" at bounding box center [288, 84] width 142 height 22
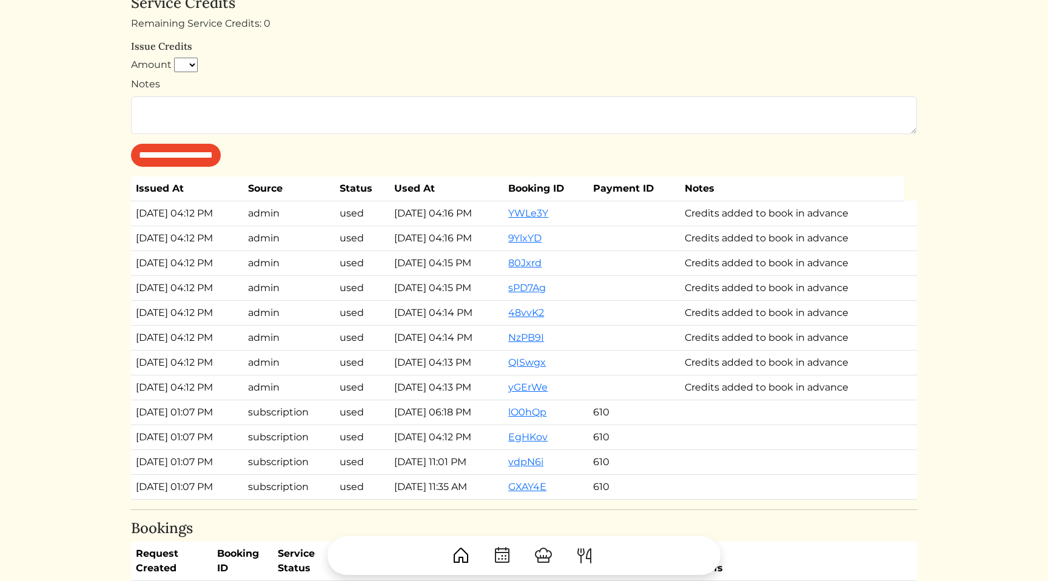
scroll to position [695, 0]
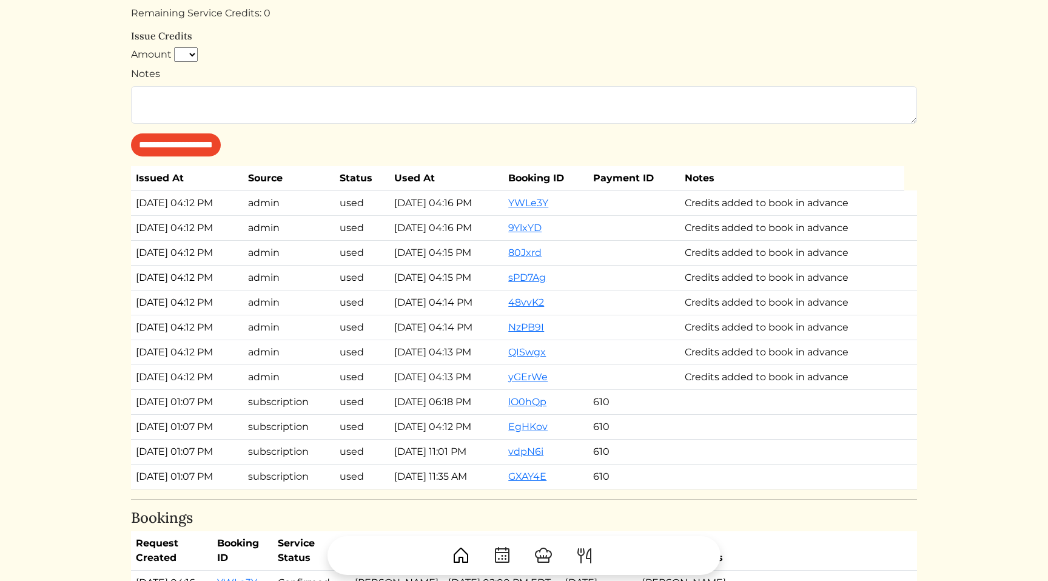
click at [384, 265] on td "used" at bounding box center [362, 252] width 55 height 25
click at [474, 290] on td "[DATE] 04:15 PM" at bounding box center [446, 277] width 114 height 25
click at [486, 309] on td "[DATE] 04:14 PM" at bounding box center [446, 302] width 114 height 25
click at [487, 240] on td "[DATE] 04:16 PM" at bounding box center [446, 227] width 114 height 25
click at [197, 215] on td "[DATE] 04:12 PM" at bounding box center [187, 202] width 112 height 25
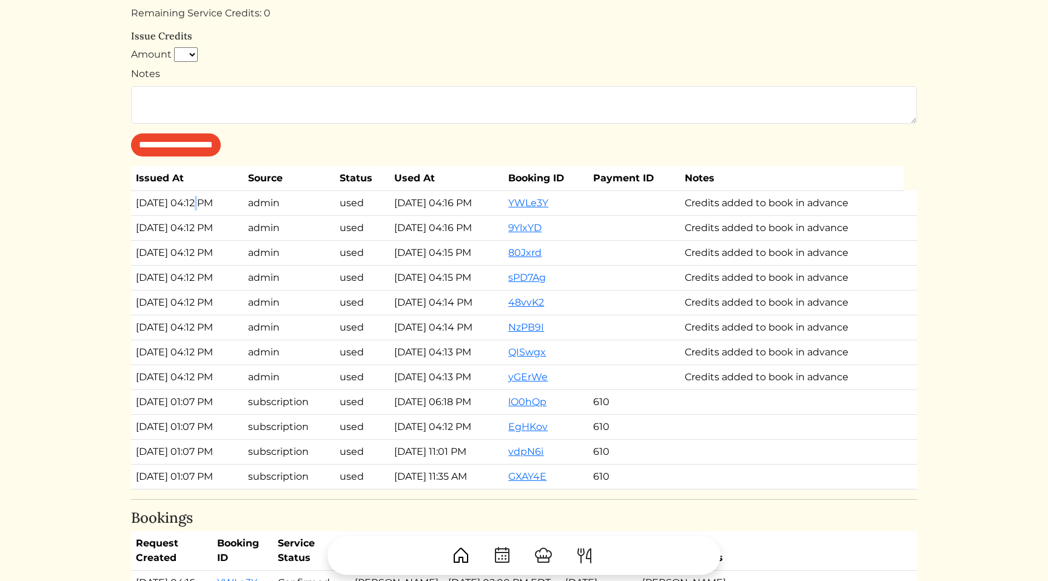
click at [197, 215] on td "[DATE] 04:12 PM" at bounding box center [187, 202] width 112 height 25
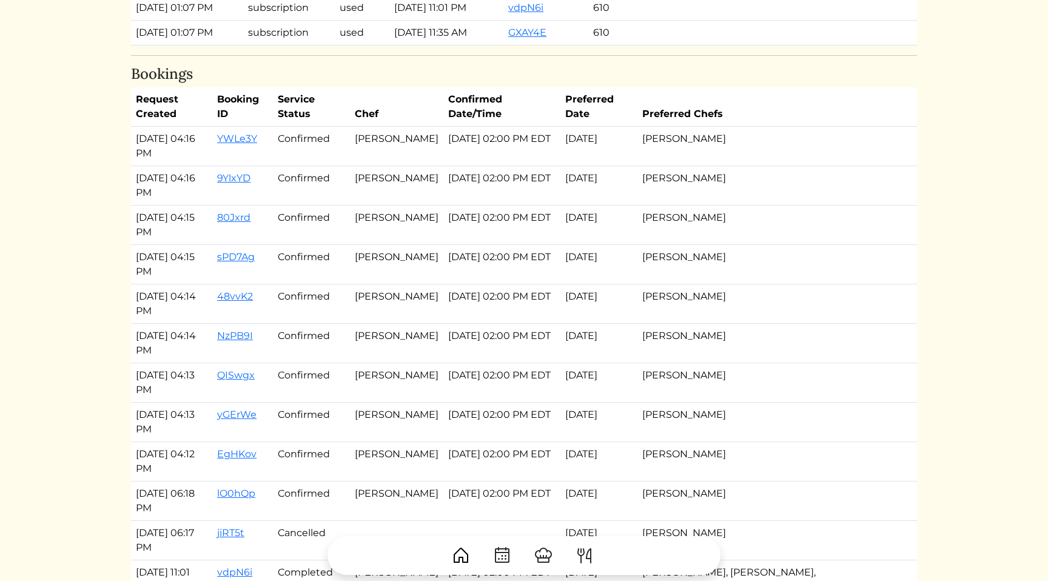
scroll to position [1114, 0]
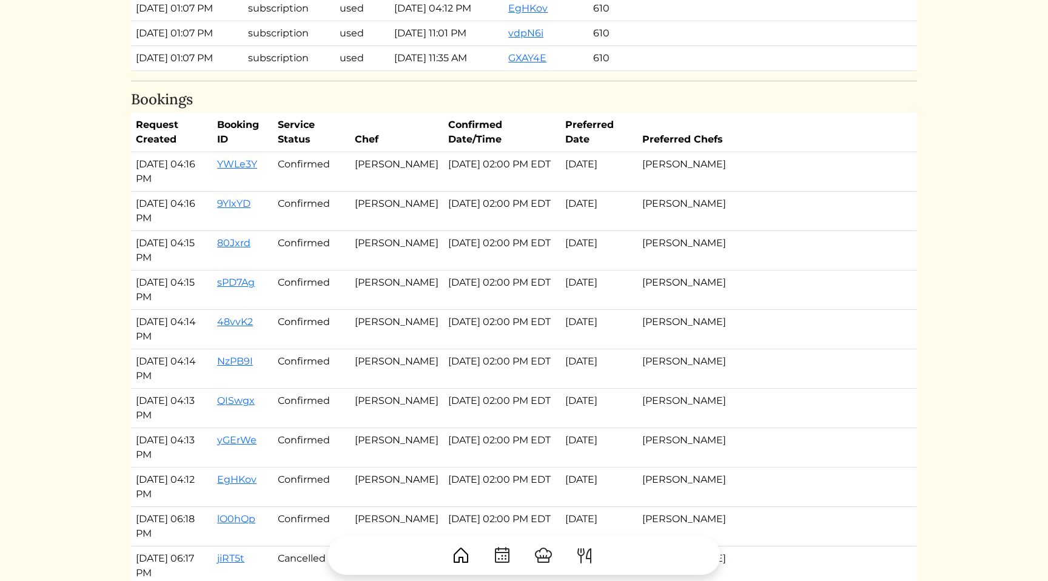
click at [866, 291] on td "[PERSON_NAME]" at bounding box center [772, 290] width 270 height 39
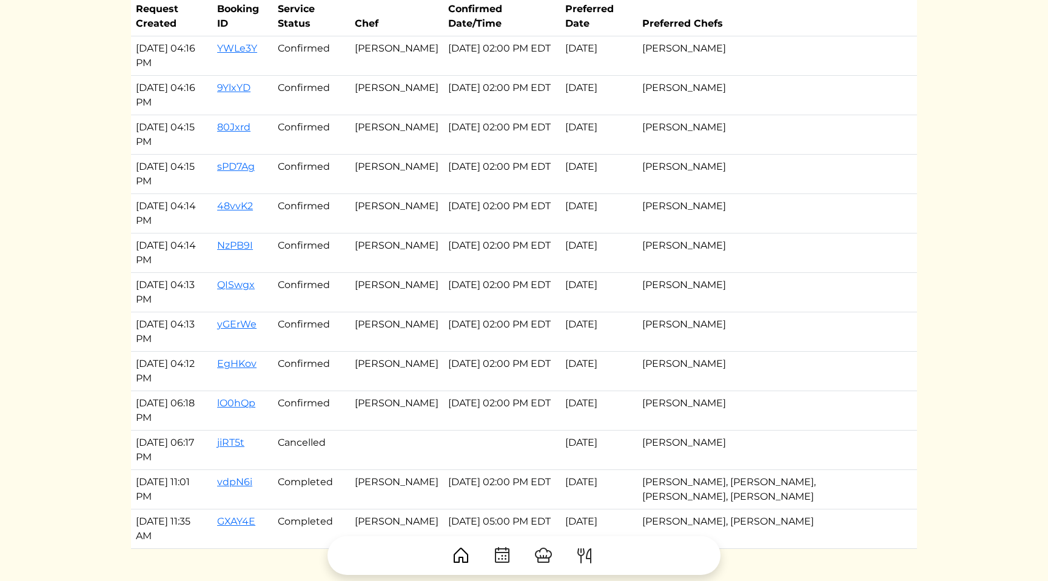
click at [866, 291] on td "Justina Cruz" at bounding box center [772, 292] width 270 height 39
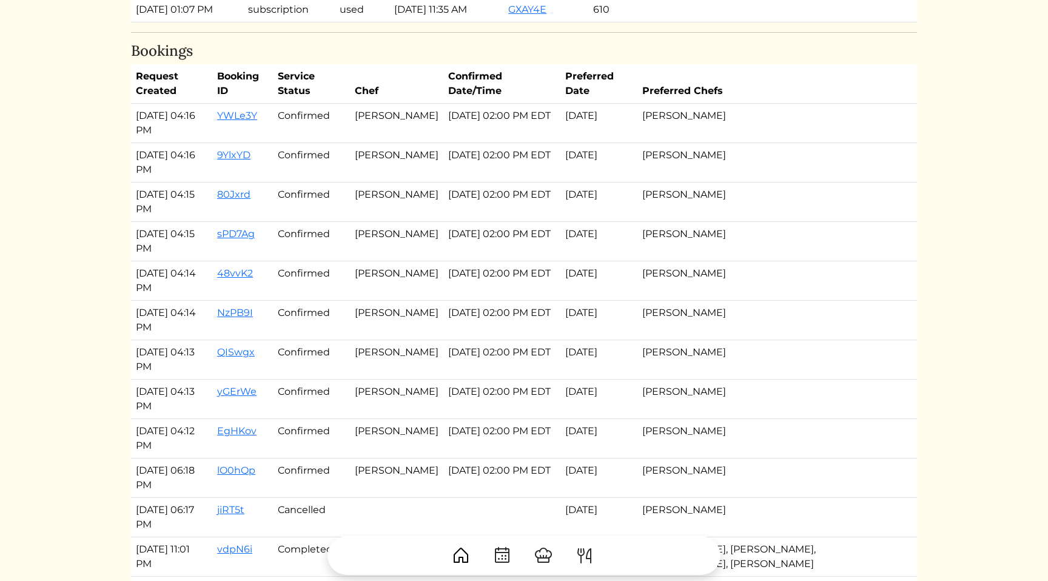
scroll to position [1132, 0]
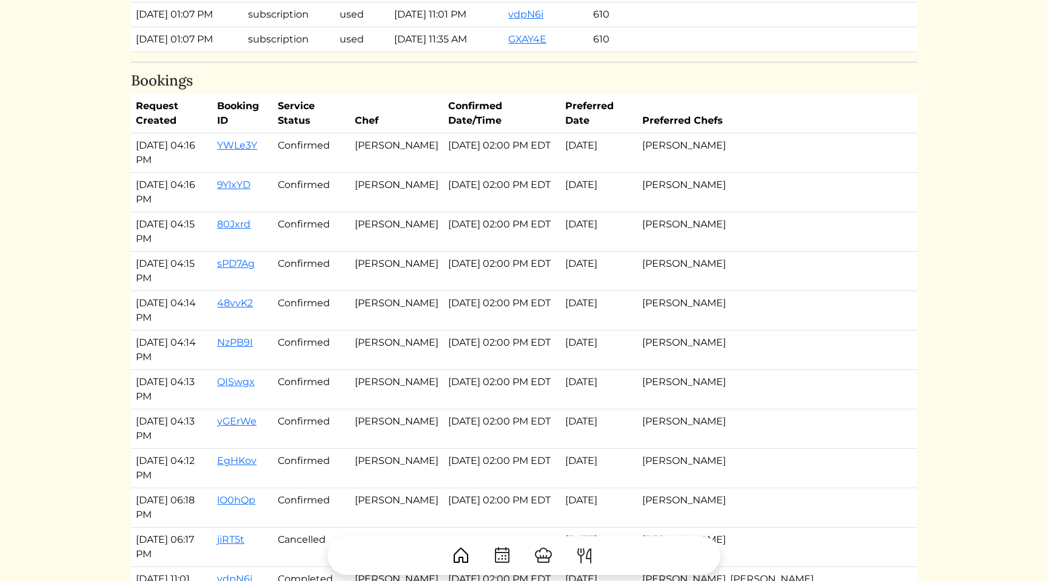
click at [866, 291] on td "Justina Cruz" at bounding box center [772, 271] width 270 height 39
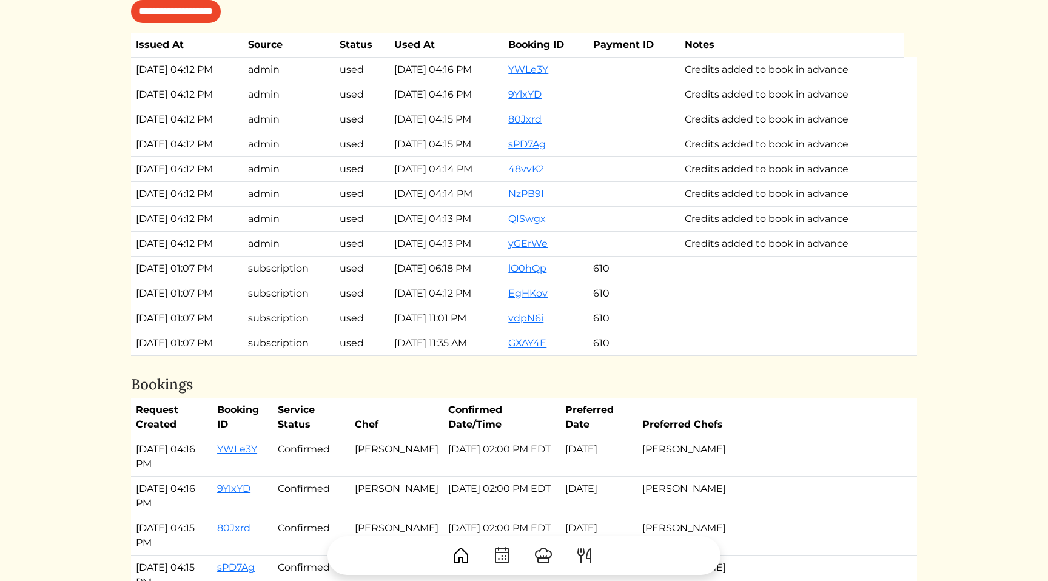
scroll to position [825, 0]
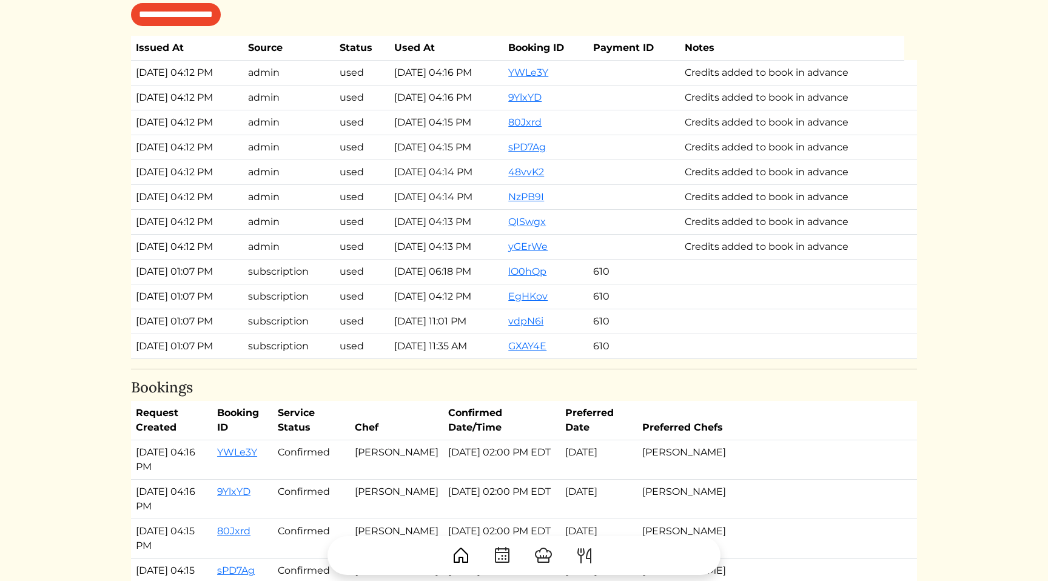
click at [866, 284] on td at bounding box center [792, 271] width 225 height 25
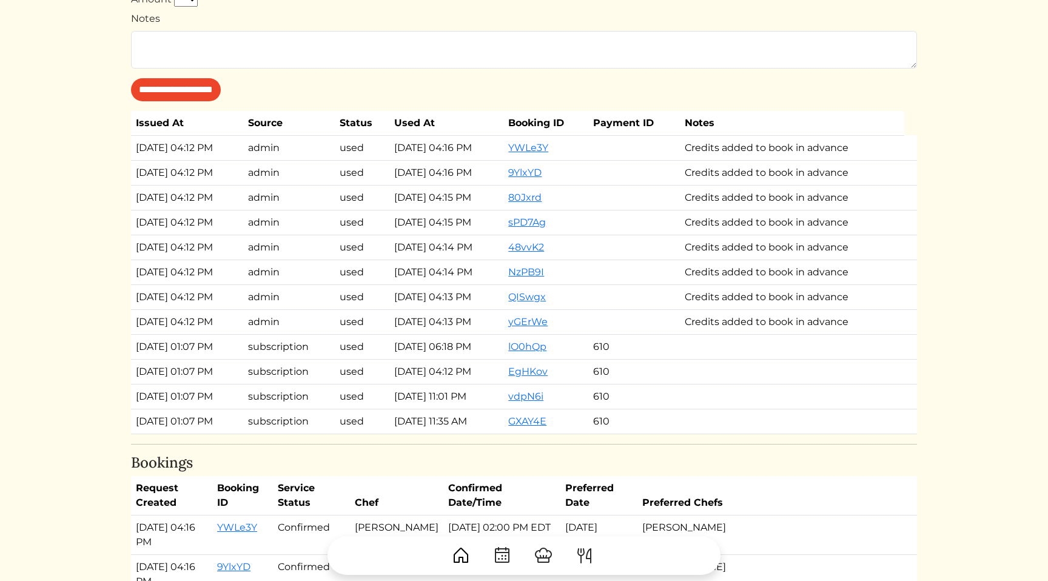
scroll to position [750, 0]
click at [189, 186] on td "Aug 18, 2025, 04:12 PM" at bounding box center [187, 173] width 112 height 25
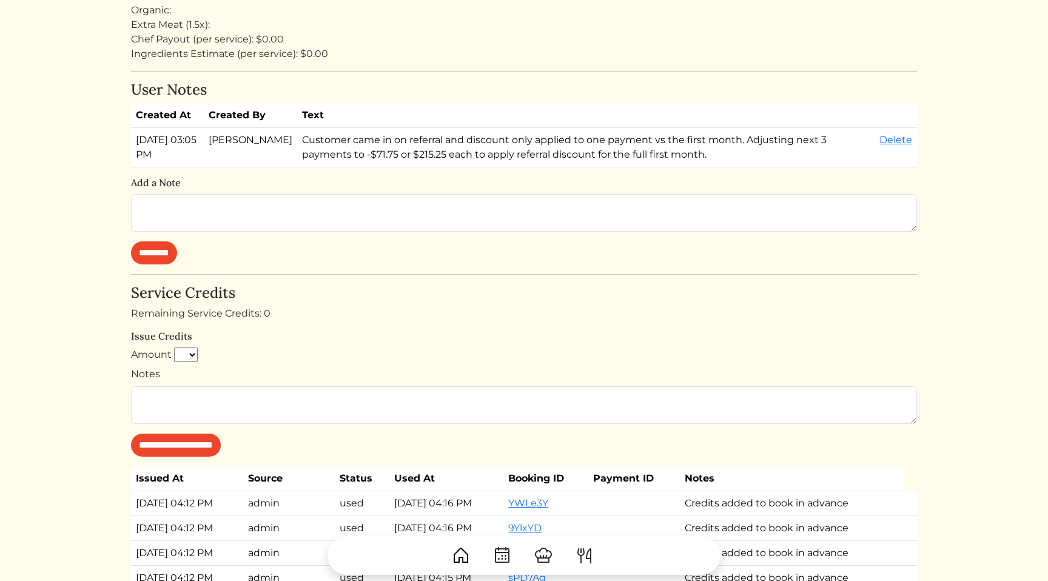
scroll to position [535, 0]
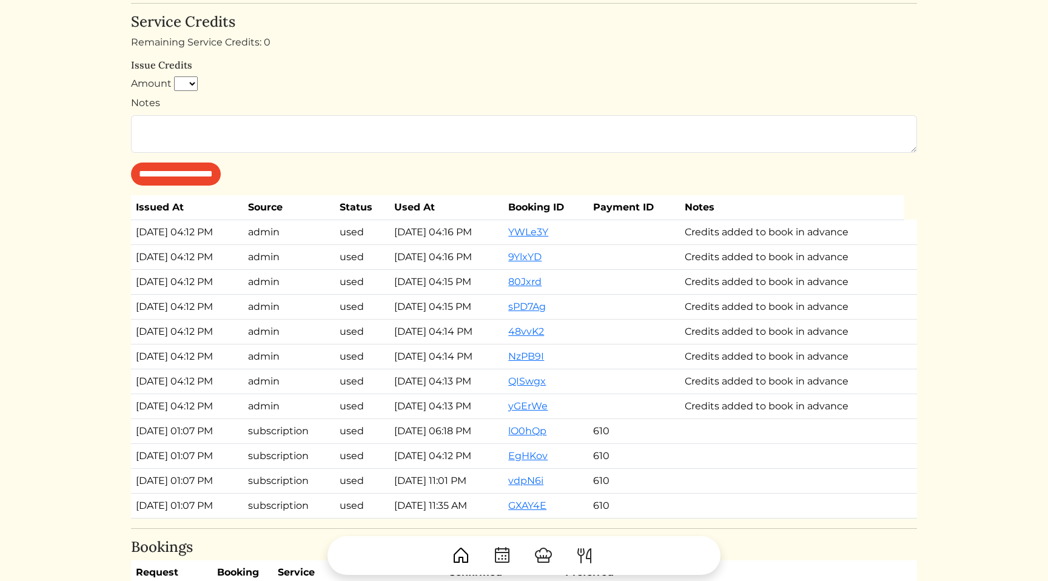
scroll to position [673, 0]
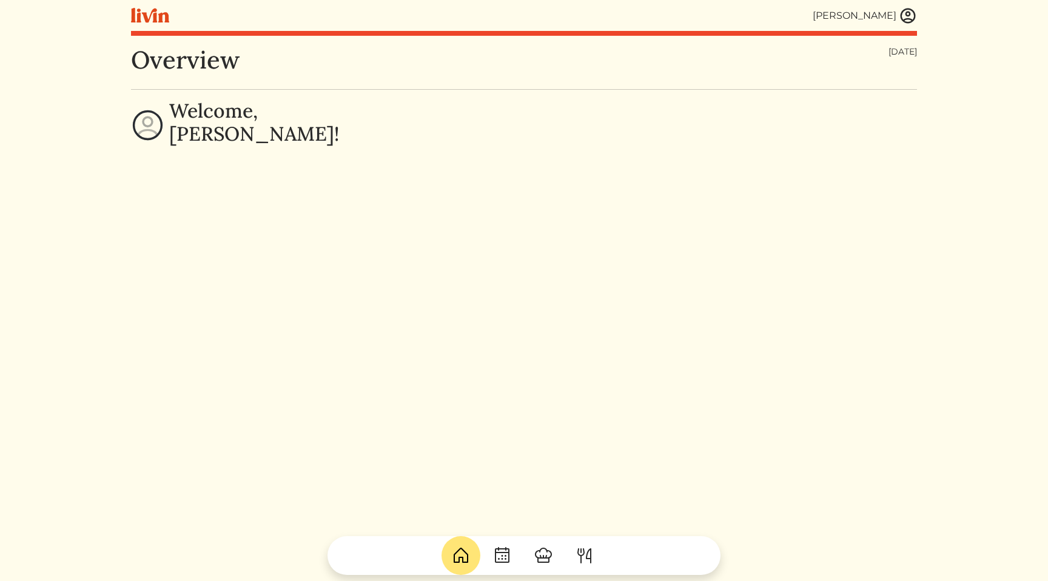
click at [901, 13] on img at bounding box center [908, 16] width 18 height 18
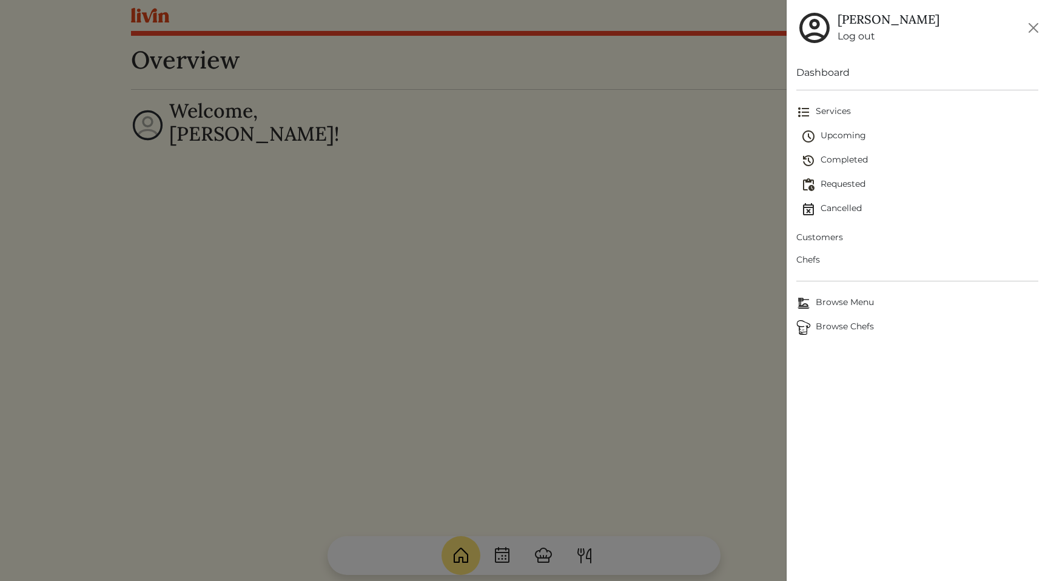
click at [659, 224] on div at bounding box center [524, 290] width 1048 height 581
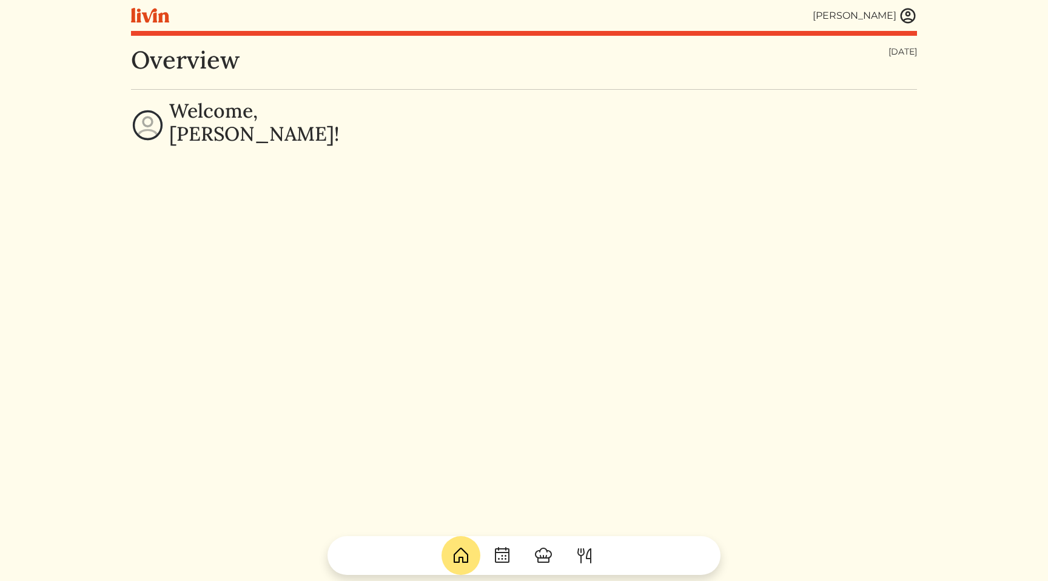
click at [744, 236] on div "Overview Thursday, Aug 21, 2025 Welcome, Calvin!" at bounding box center [524, 335] width 786 height 581
click at [915, 13] on img at bounding box center [908, 16] width 18 height 18
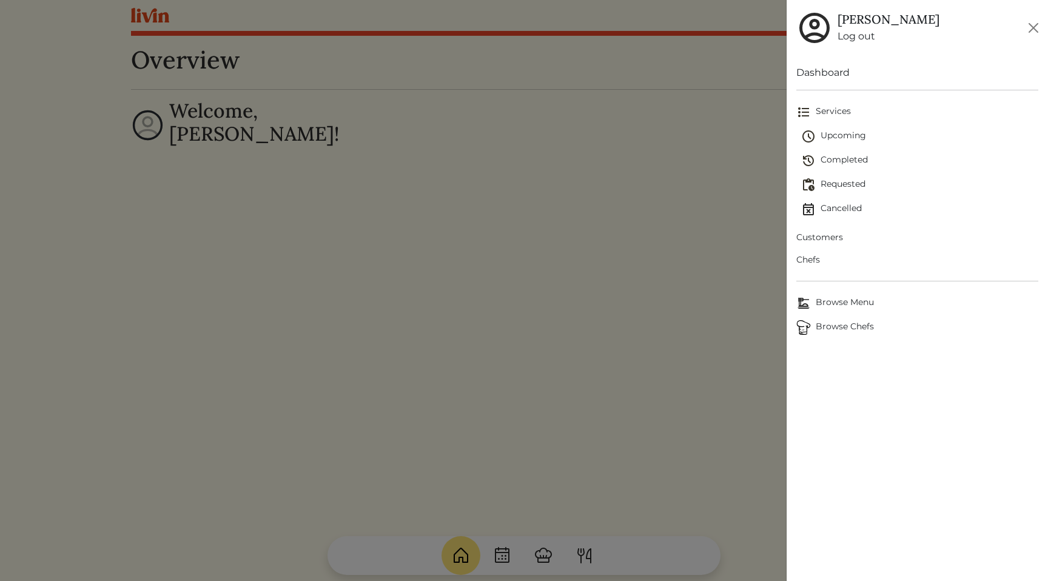
click at [824, 237] on span "Customers" at bounding box center [917, 237] width 242 height 13
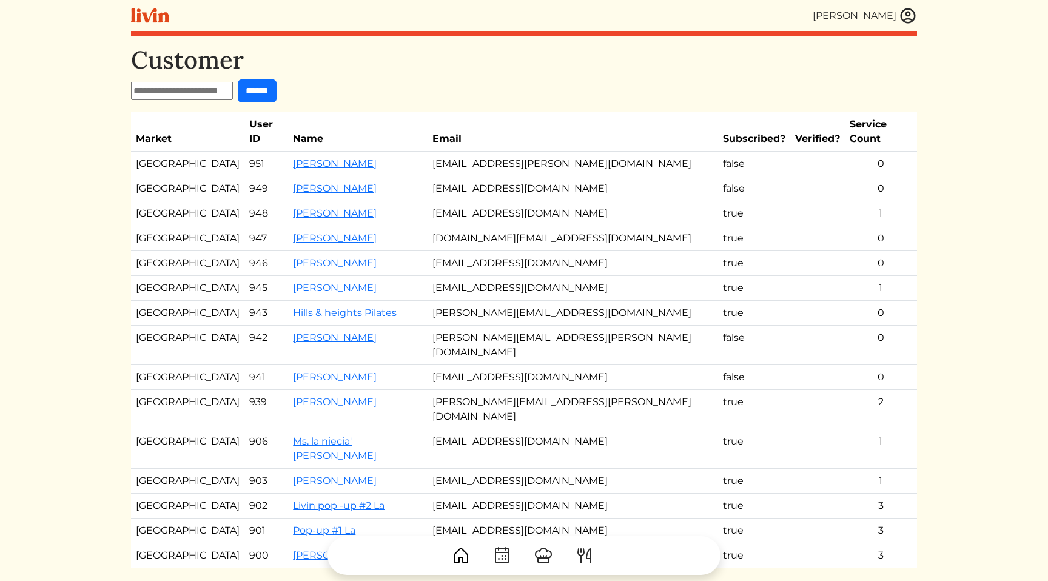
click at [225, 90] on input "text" at bounding box center [182, 91] width 102 height 18
paste input "**********"
type input "**********"
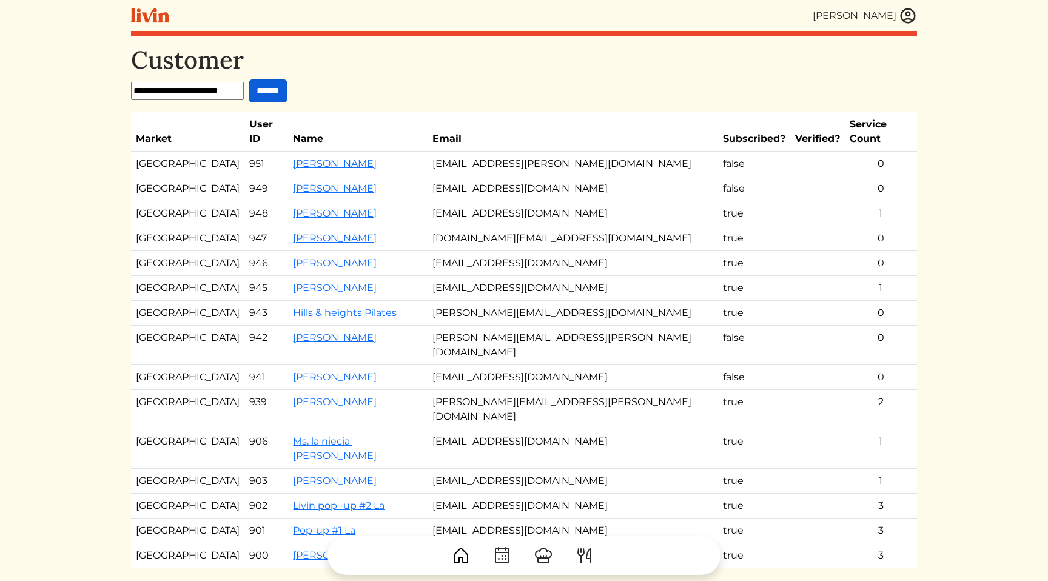
click at [271, 87] on input "******" at bounding box center [268, 90] width 39 height 23
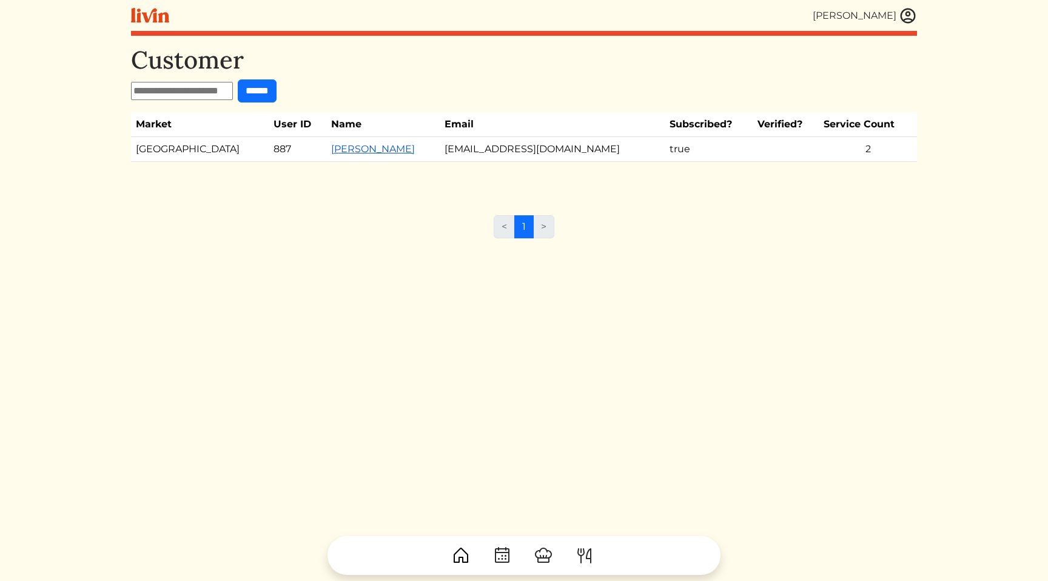
click at [331, 146] on link "Diana Memar" at bounding box center [373, 149] width 84 height 12
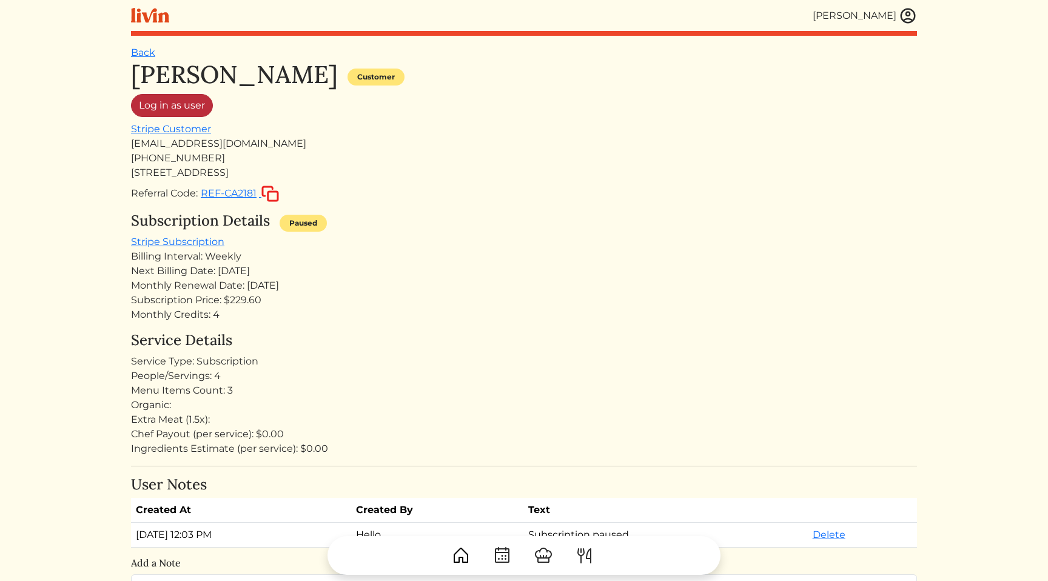
click at [174, 106] on link "Log in as user" at bounding box center [172, 105] width 82 height 23
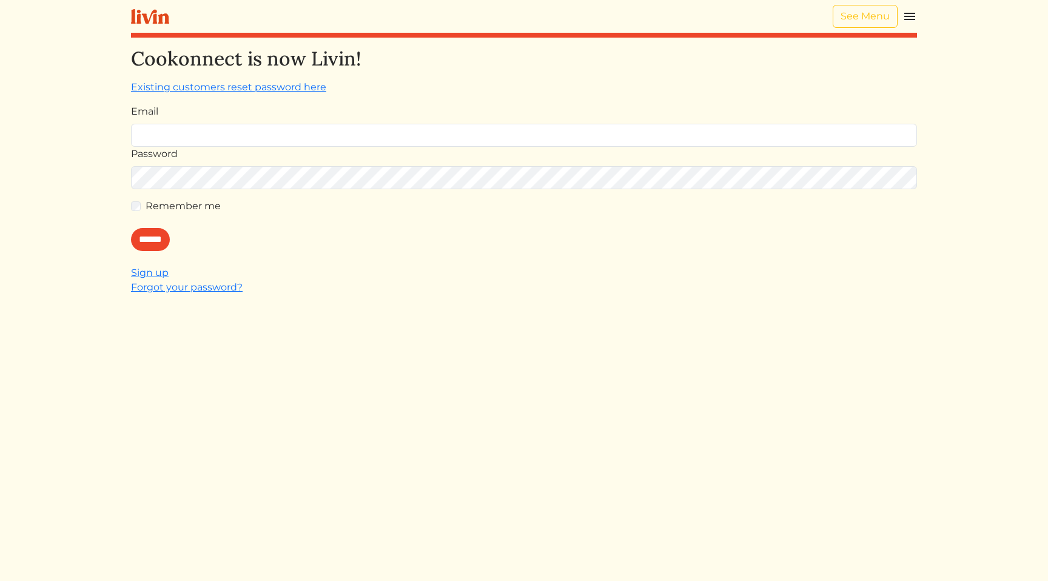
type input "**********"
click at [510, 343] on div "**********" at bounding box center [524, 337] width 786 height 581
